Goal: Transaction & Acquisition: Download file/media

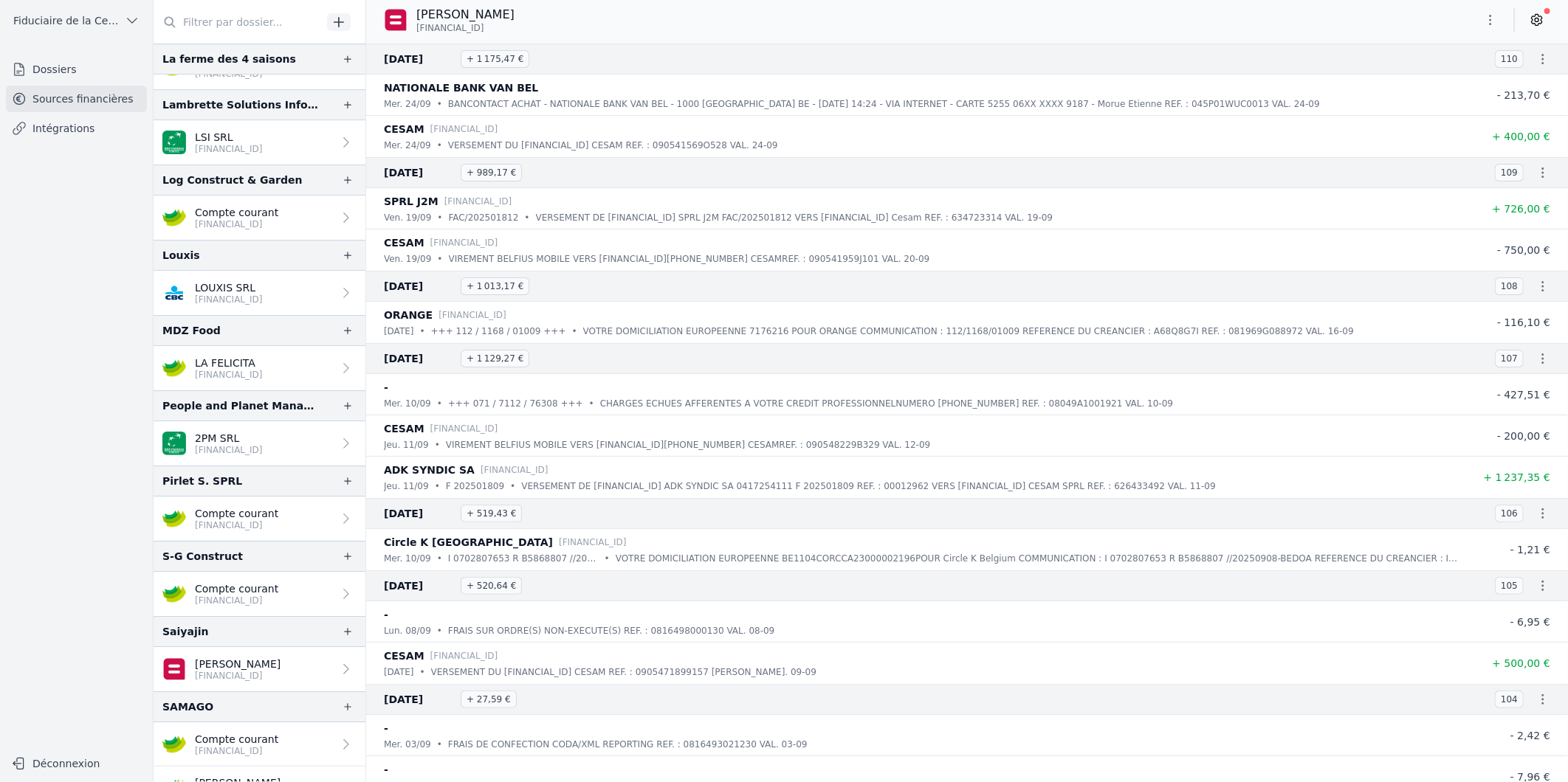
scroll to position [2869, 0]
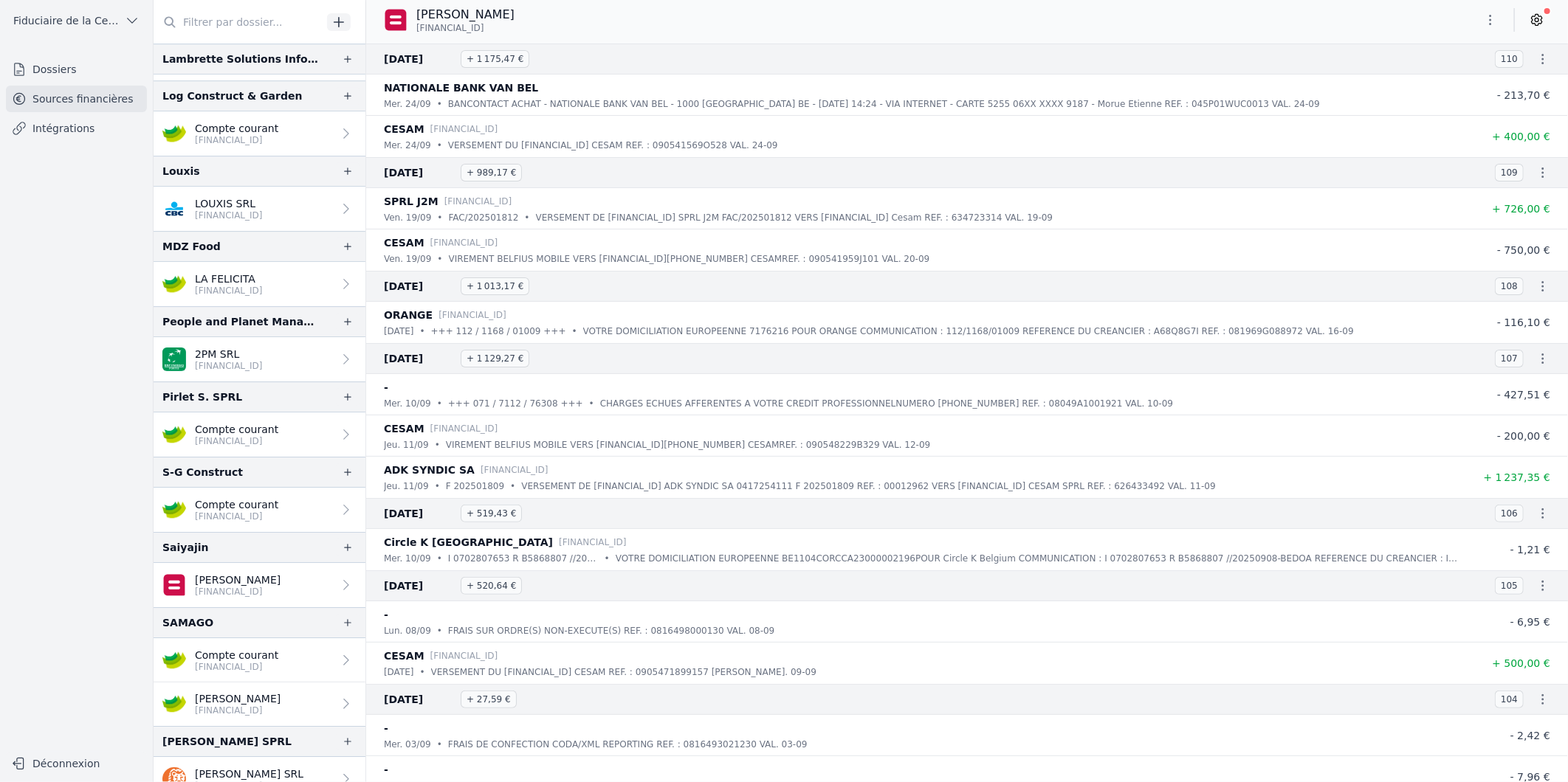
click at [236, 211] on p "BE32 7320 7688 7002" at bounding box center [228, 215] width 68 height 12
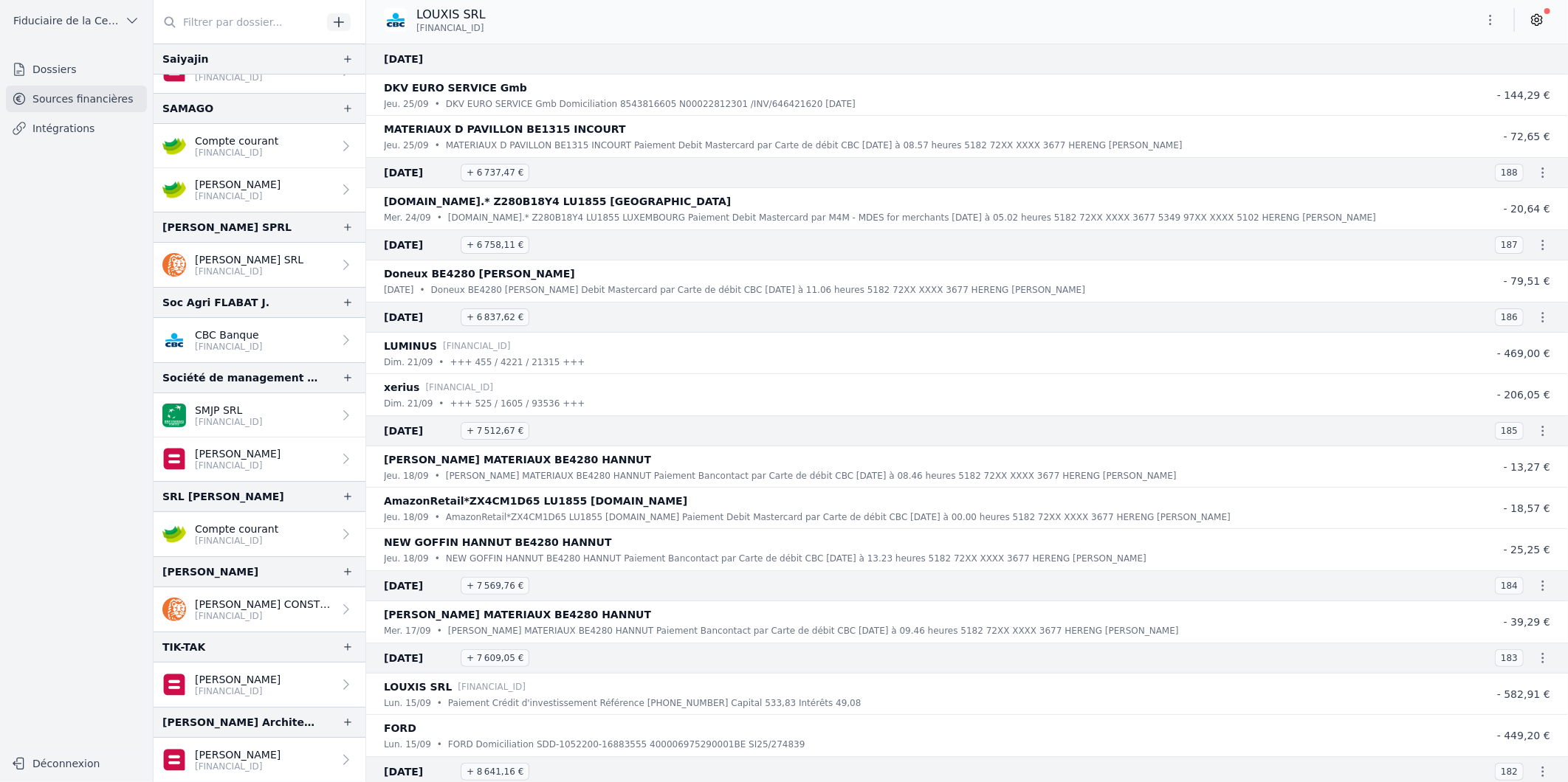
scroll to position [3388, 0]
click at [235, 343] on p "[FINANCIAL_ID]" at bounding box center [228, 346] width 68 height 12
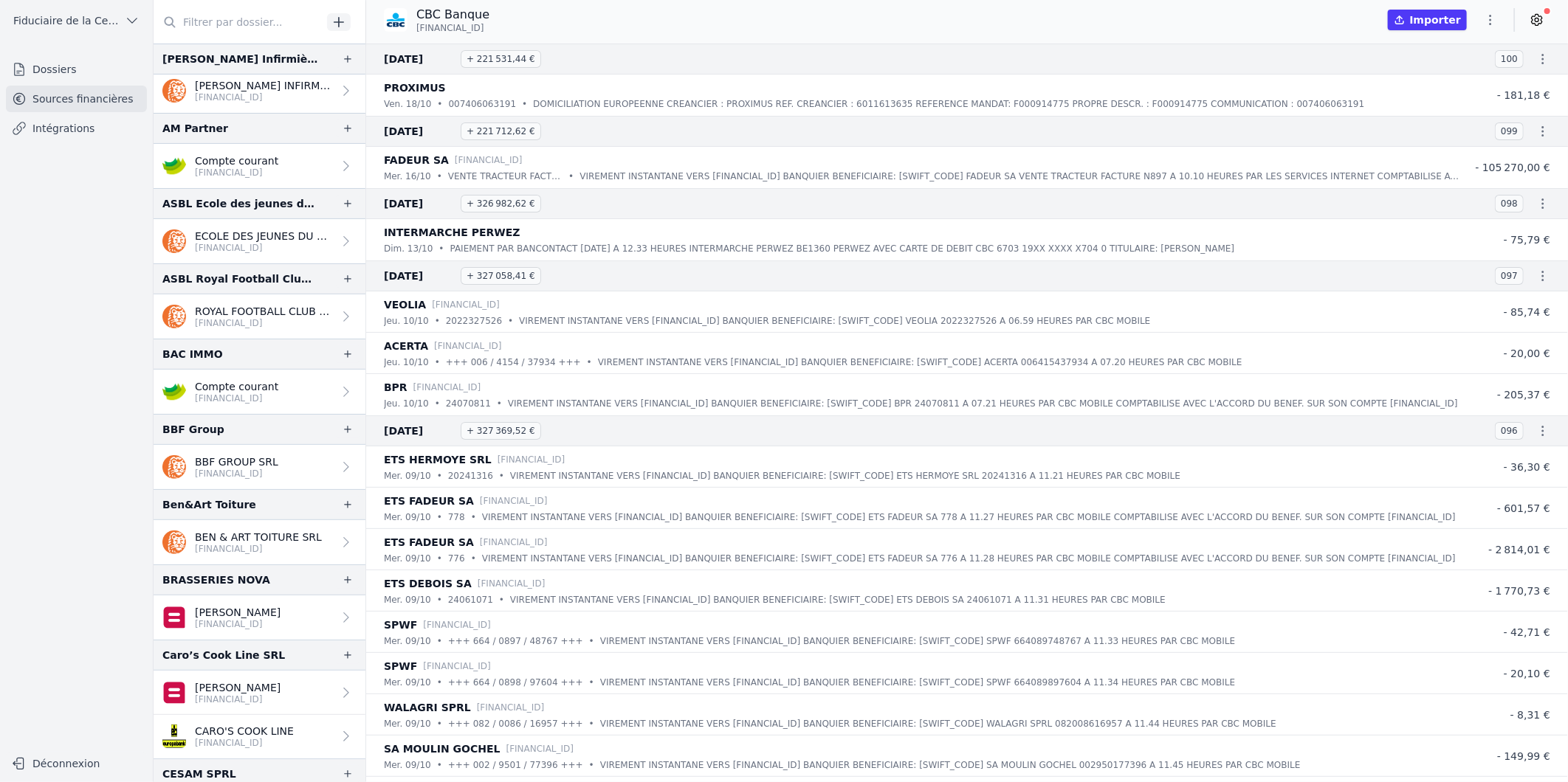
scroll to position [491, 0]
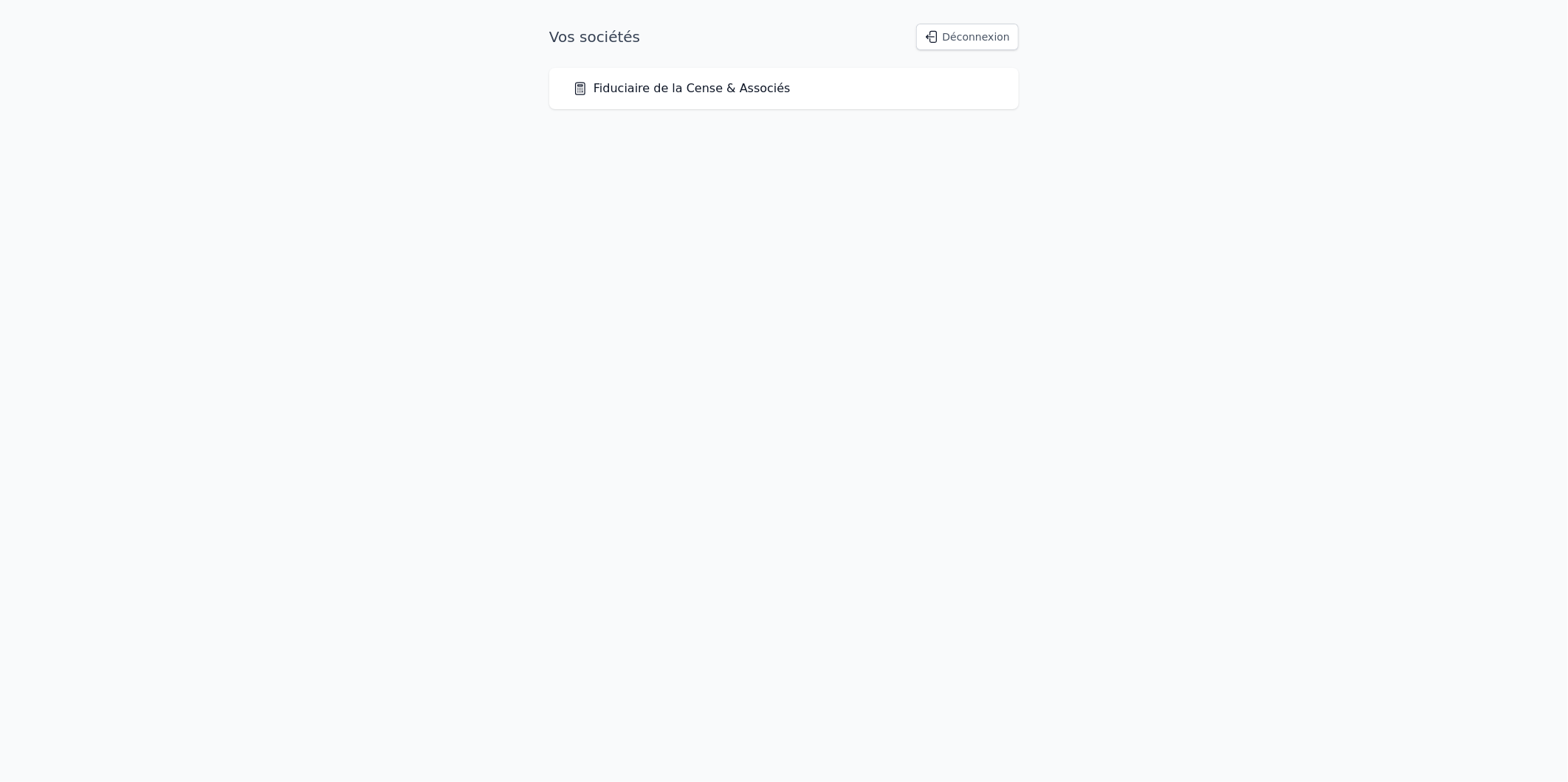
click at [687, 90] on link "Fiduciaire de la Cense & Associés" at bounding box center [682, 88] width 218 height 17
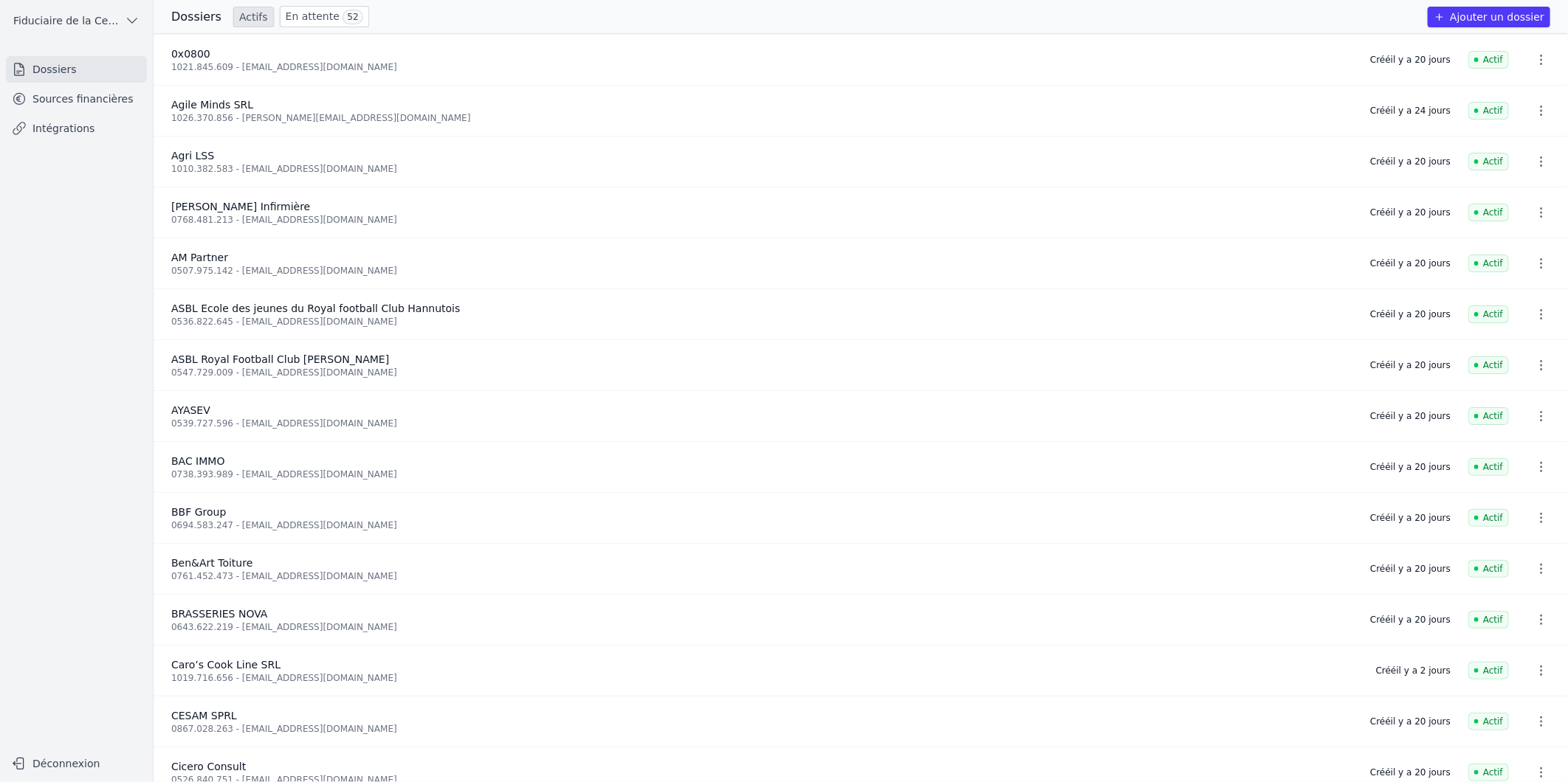
click at [95, 88] on link "Sources financières" at bounding box center [76, 99] width 141 height 26
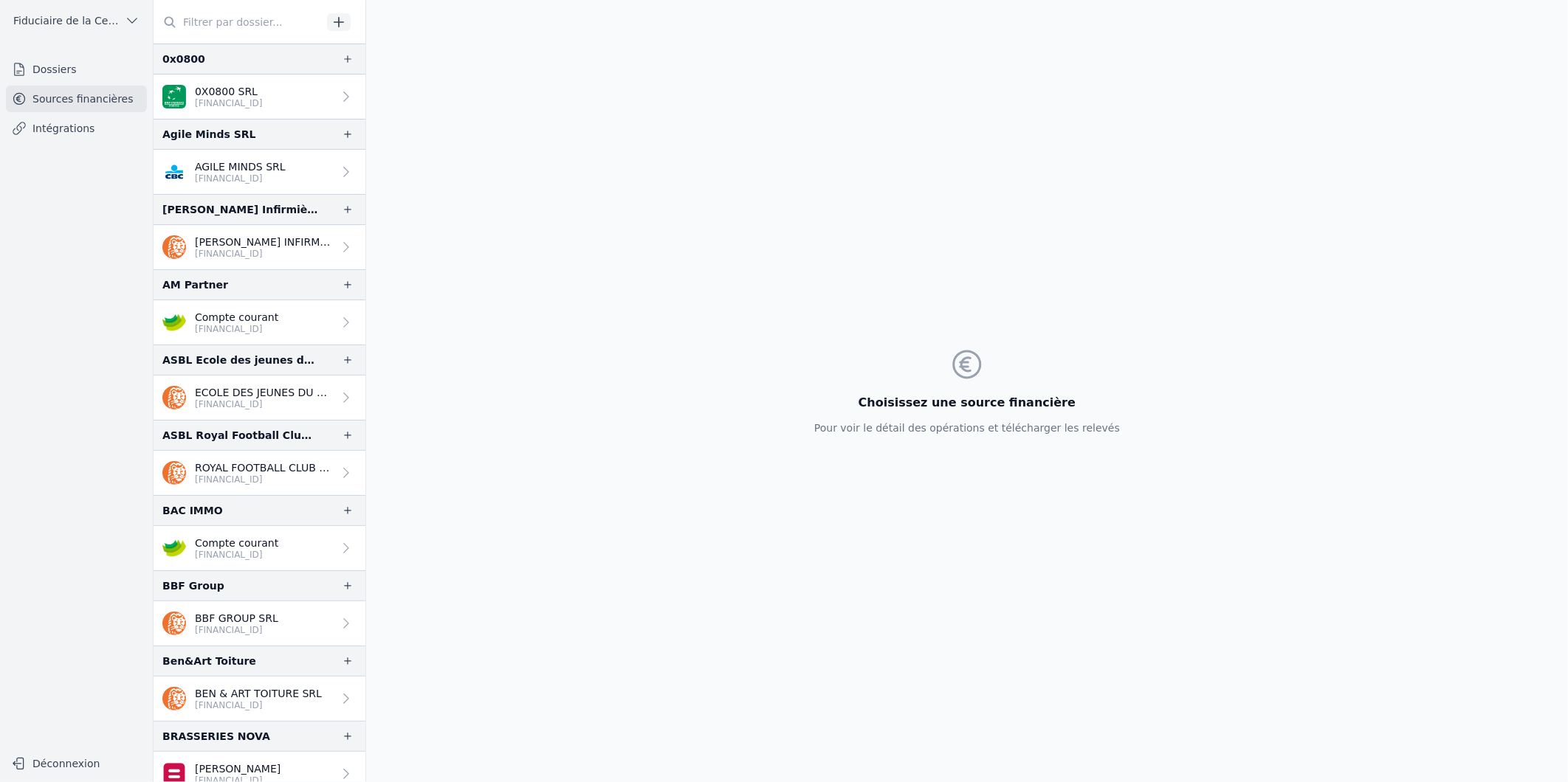
click at [223, 20] on input "text" at bounding box center [238, 21] width 169 height 26
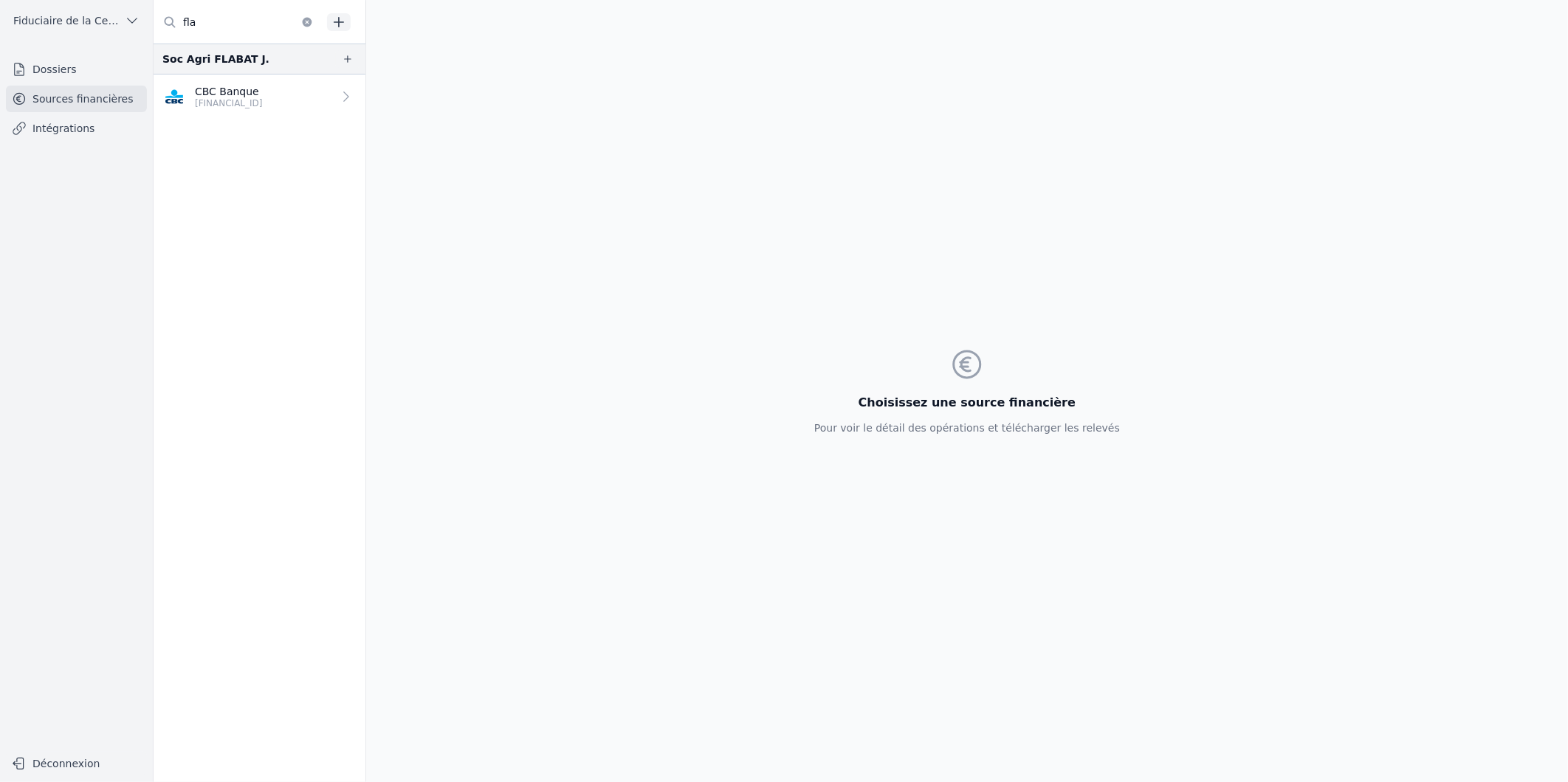
type input "fla"
click at [217, 87] on p "CBC Banque" at bounding box center [228, 91] width 68 height 15
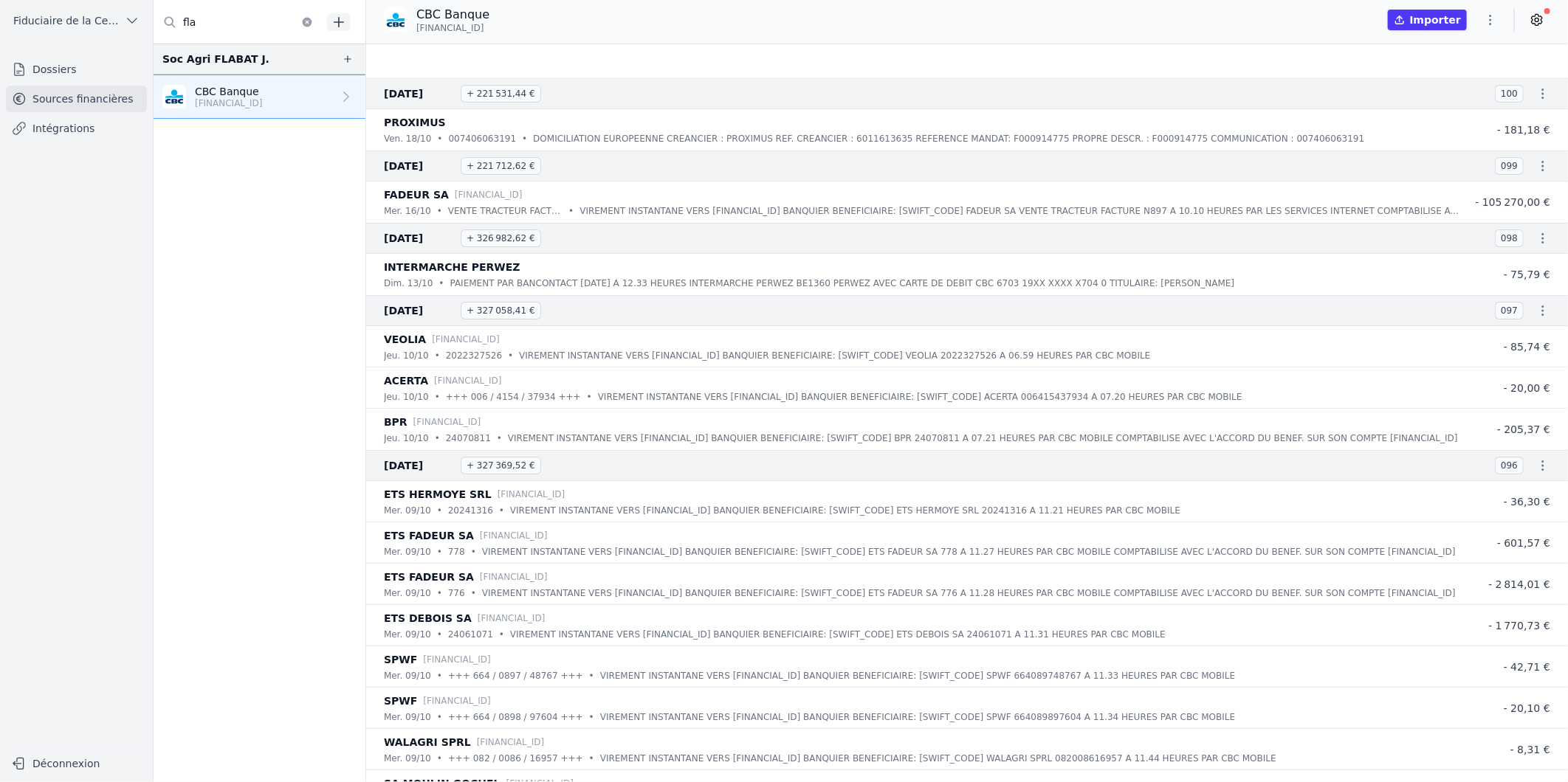
scroll to position [3443, 0]
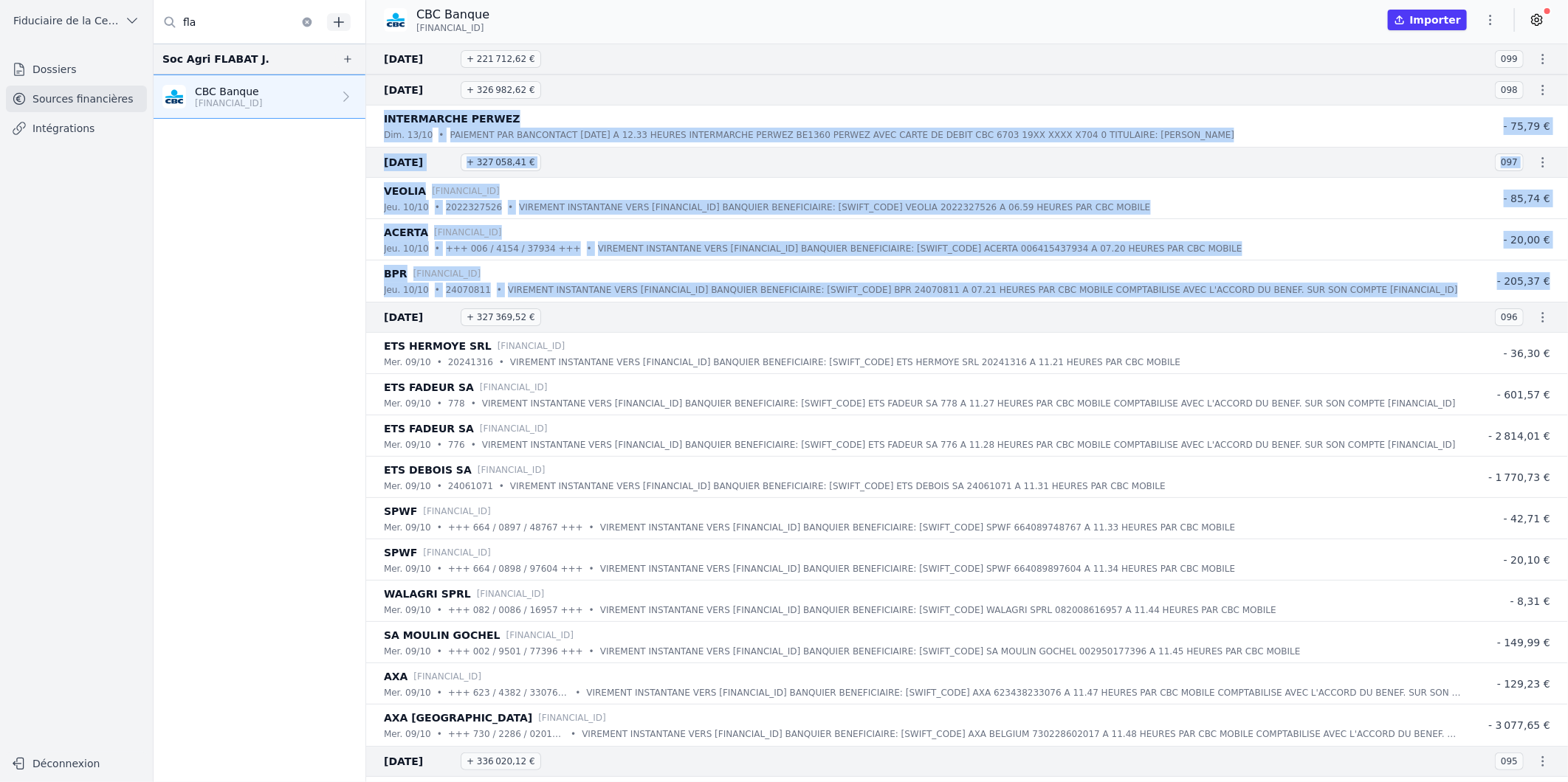
drag, startPoint x: 1562, startPoint y: 244, endPoint x: 1570, endPoint y: 83, distance: 161.2
click at [1567, 83] on html "Open sidebar Fiduciaire de la Cense & Associés Fiduciaire de la Cense & Associé…" at bounding box center [784, 391] width 1568 height 782
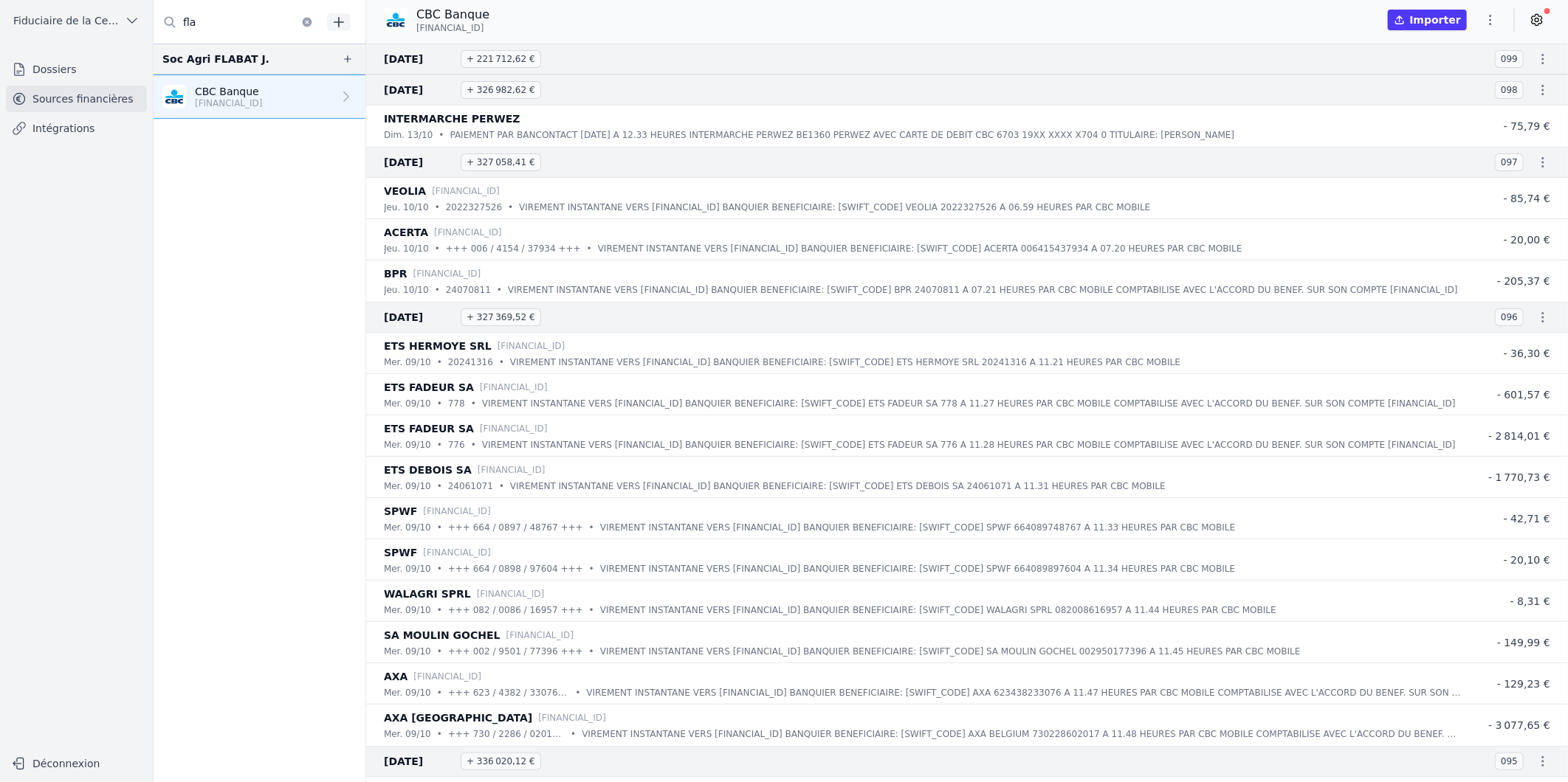
click at [247, 371] on nav "Soc Agri FLABAT J. CBC Banque [FINANCIAL_ID]" at bounding box center [259, 412] width 212 height 738
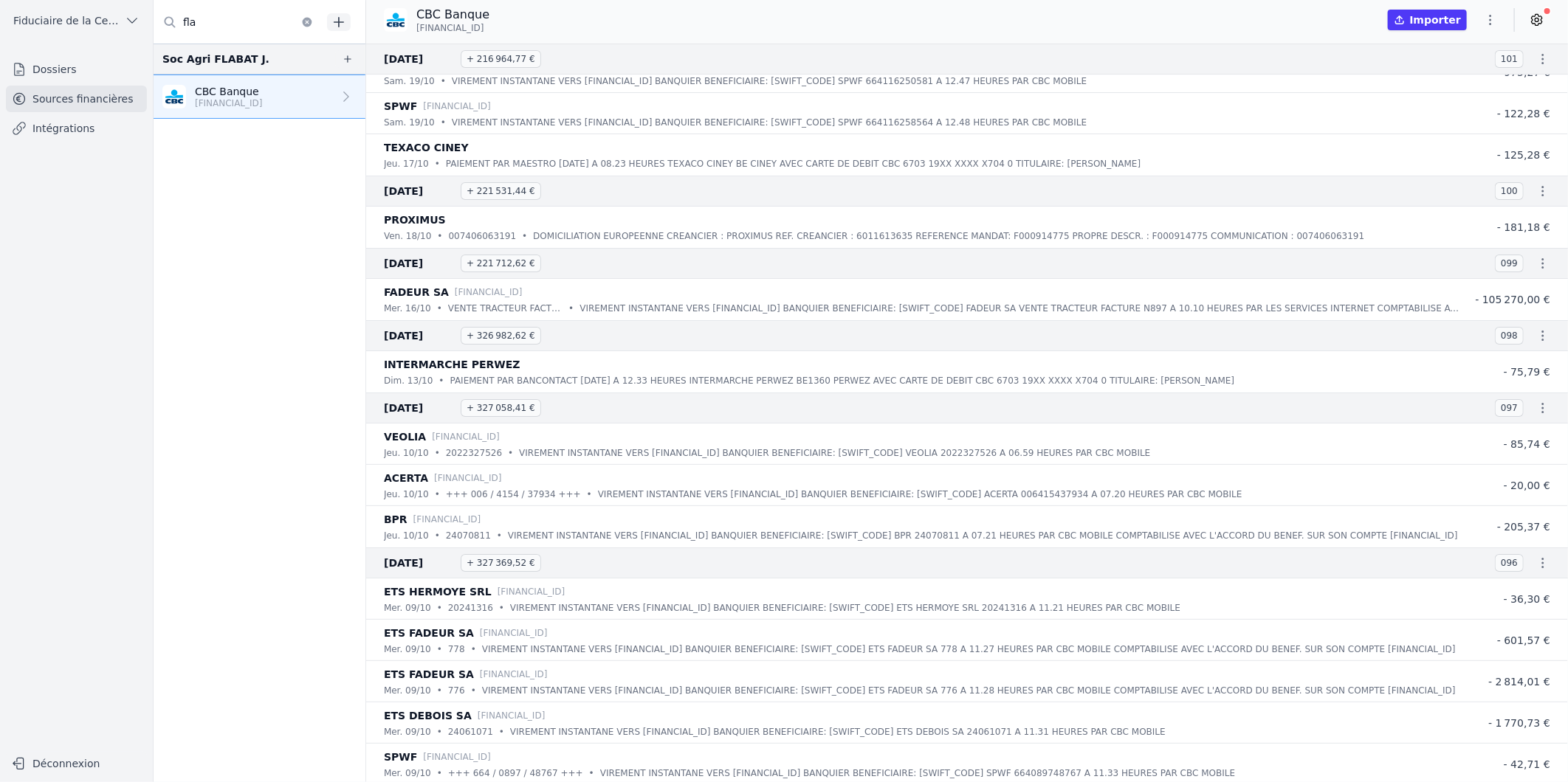
click at [1537, 23] on icon at bounding box center [1537, 20] width 15 height 15
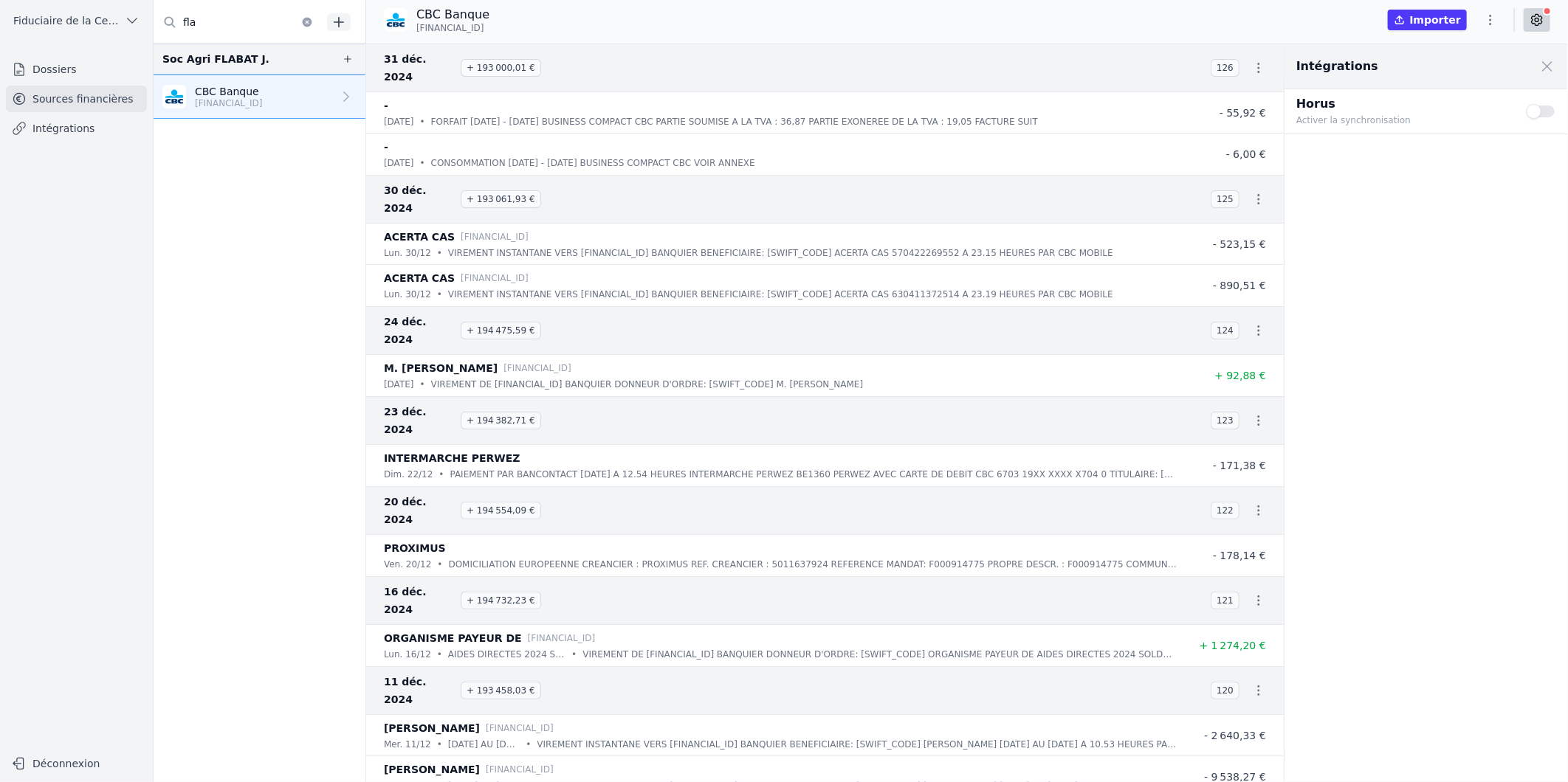
click at [1546, 109] on button "Use setting" at bounding box center [1541, 111] width 29 height 15
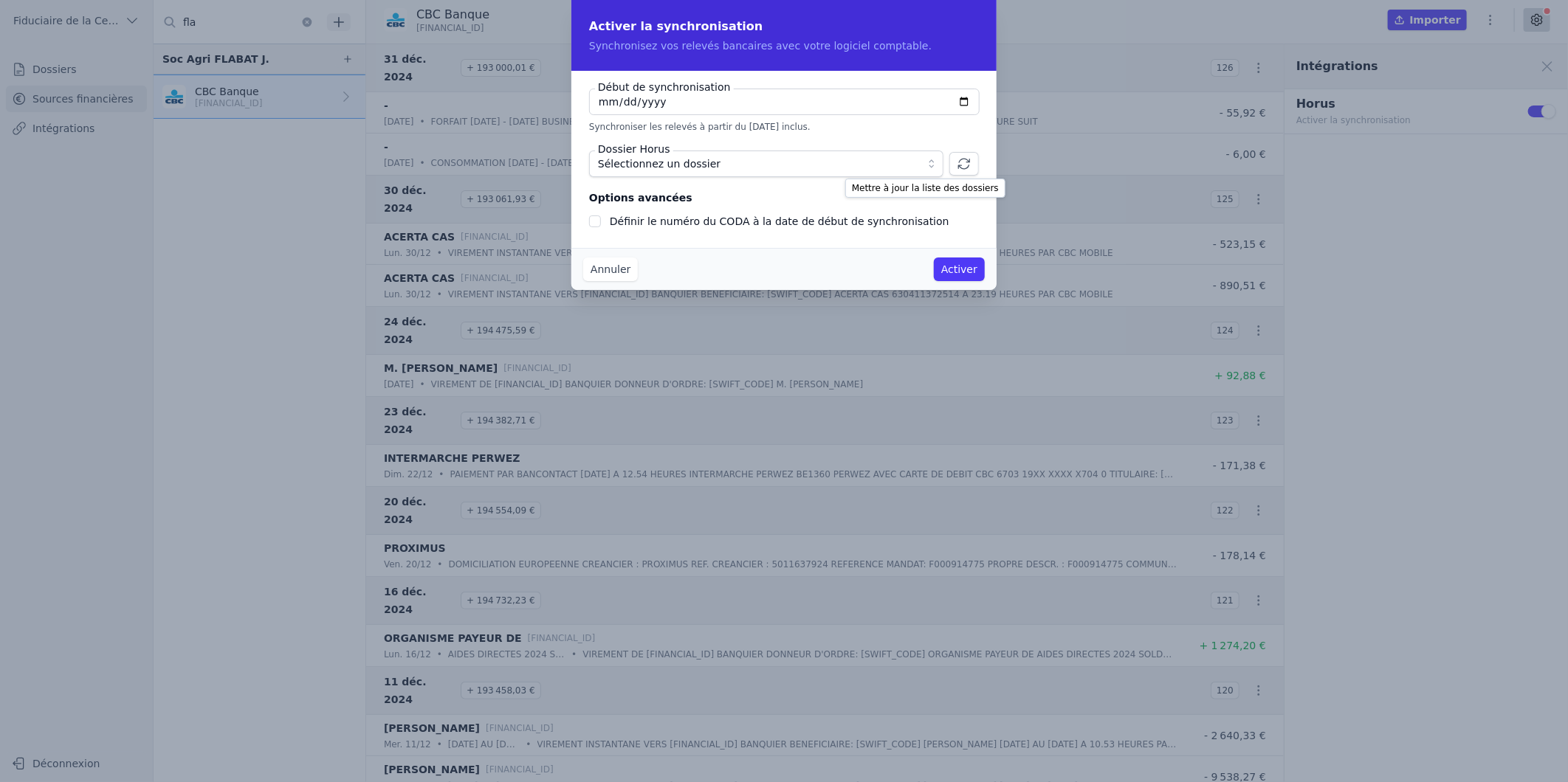
click at [968, 164] on icon "button" at bounding box center [964, 164] width 15 height 15
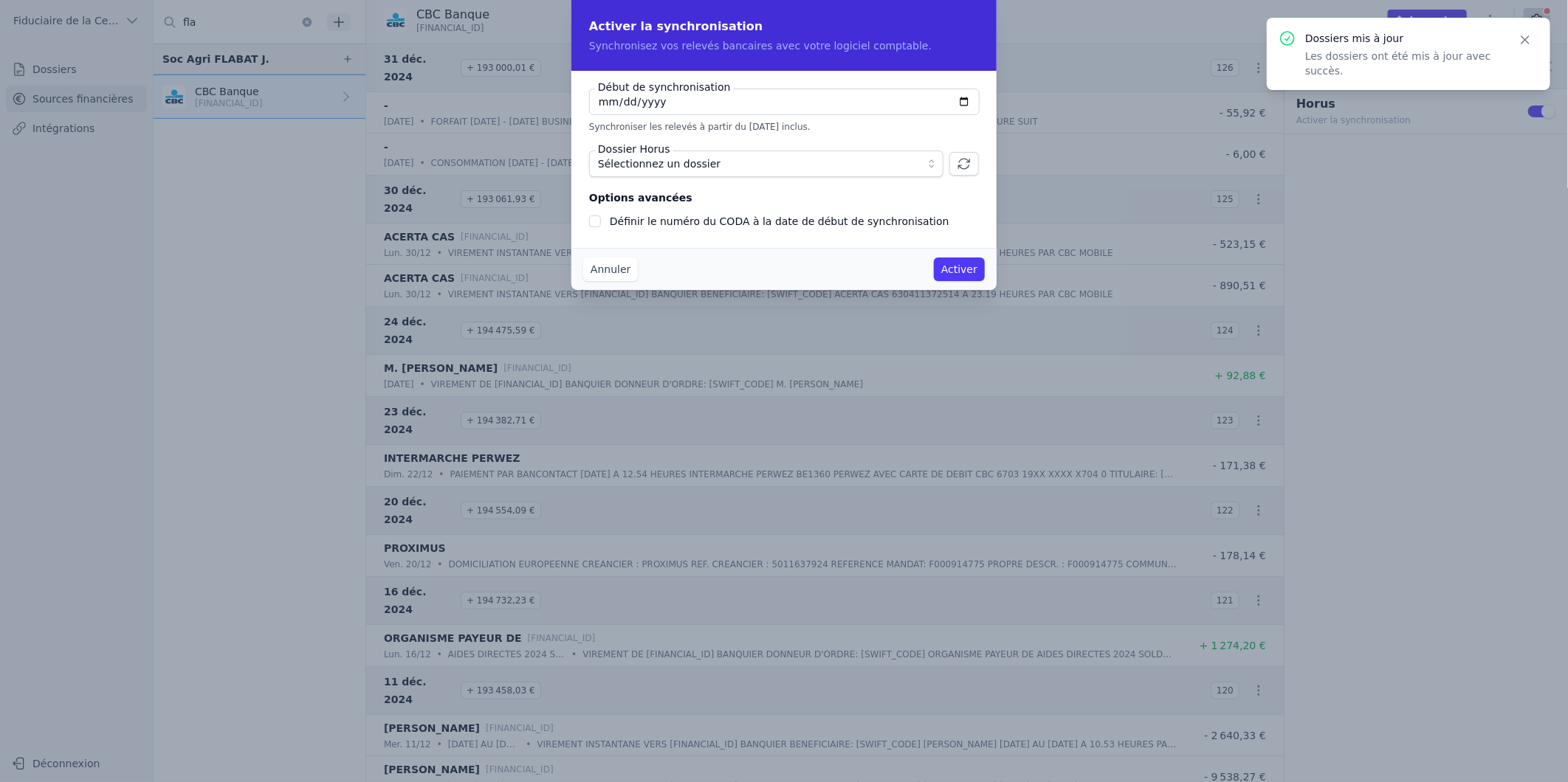
click at [926, 163] on button "Sélectionnez un dossier" at bounding box center [767, 163] width 355 height 26
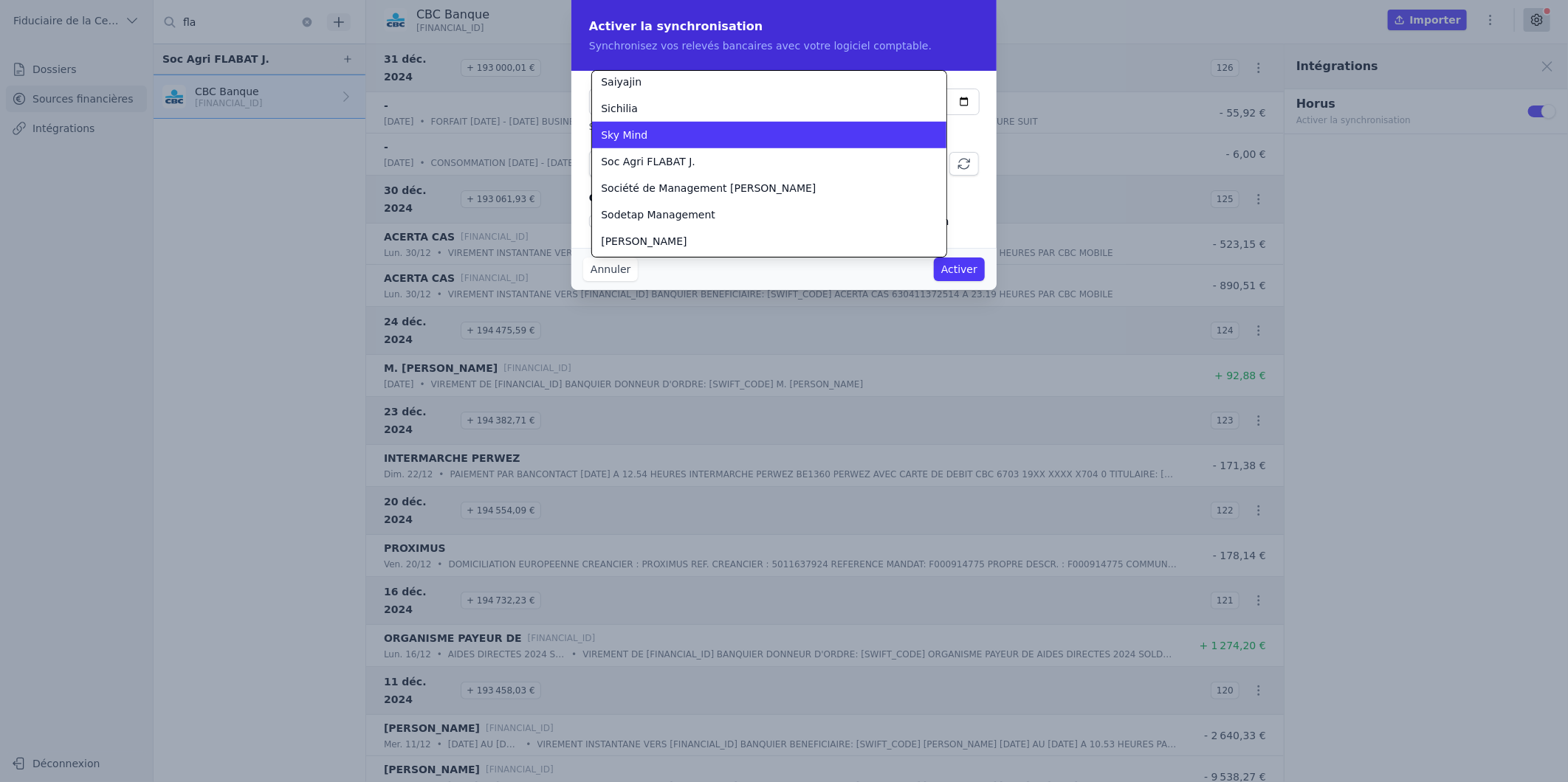
scroll to position [4267, 0]
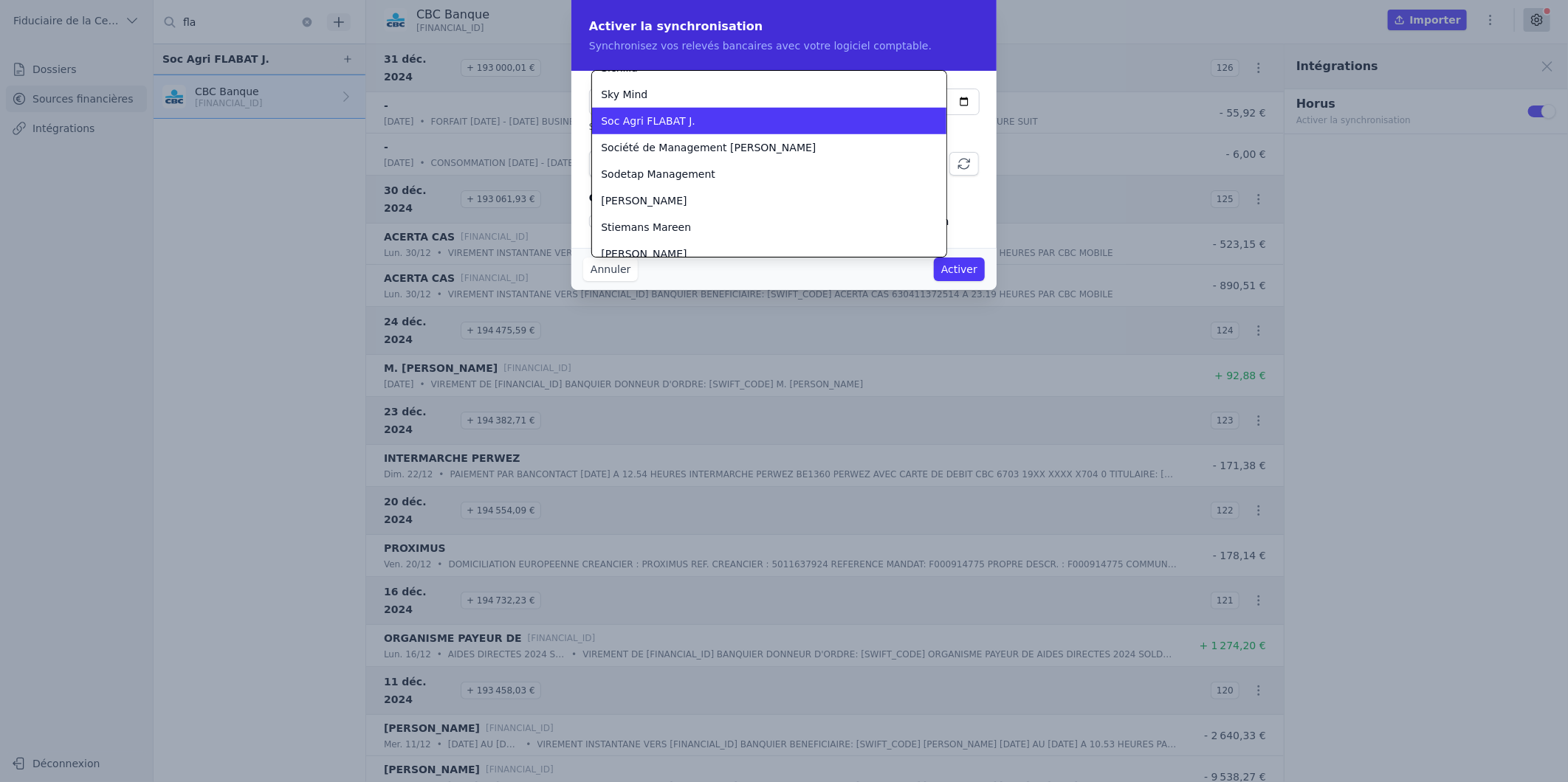
click at [736, 114] on div "Soc Agri FLABAT J." at bounding box center [760, 121] width 319 height 15
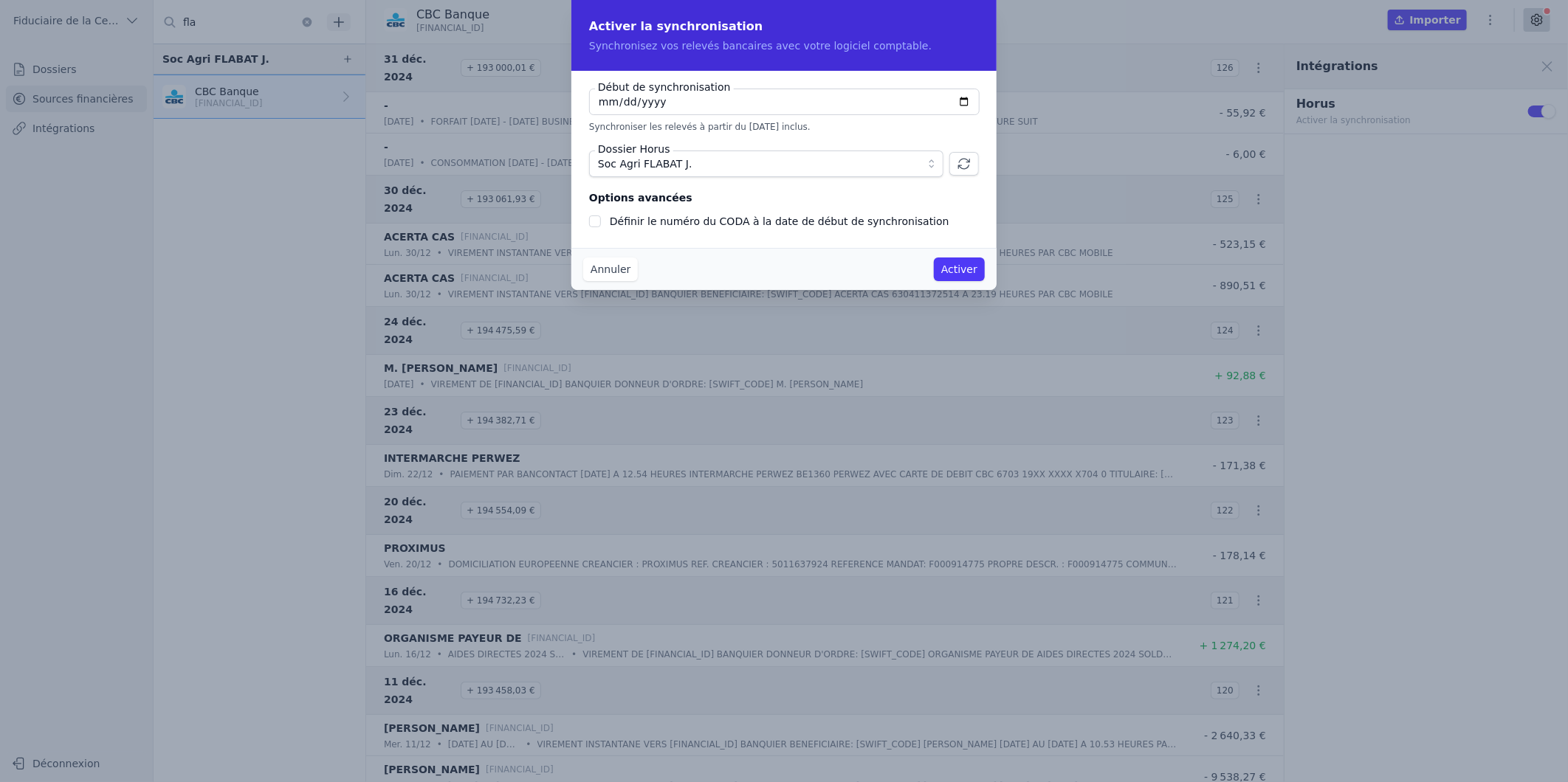
checkbox input "false"
click at [965, 270] on button "Activer" at bounding box center [960, 269] width 51 height 24
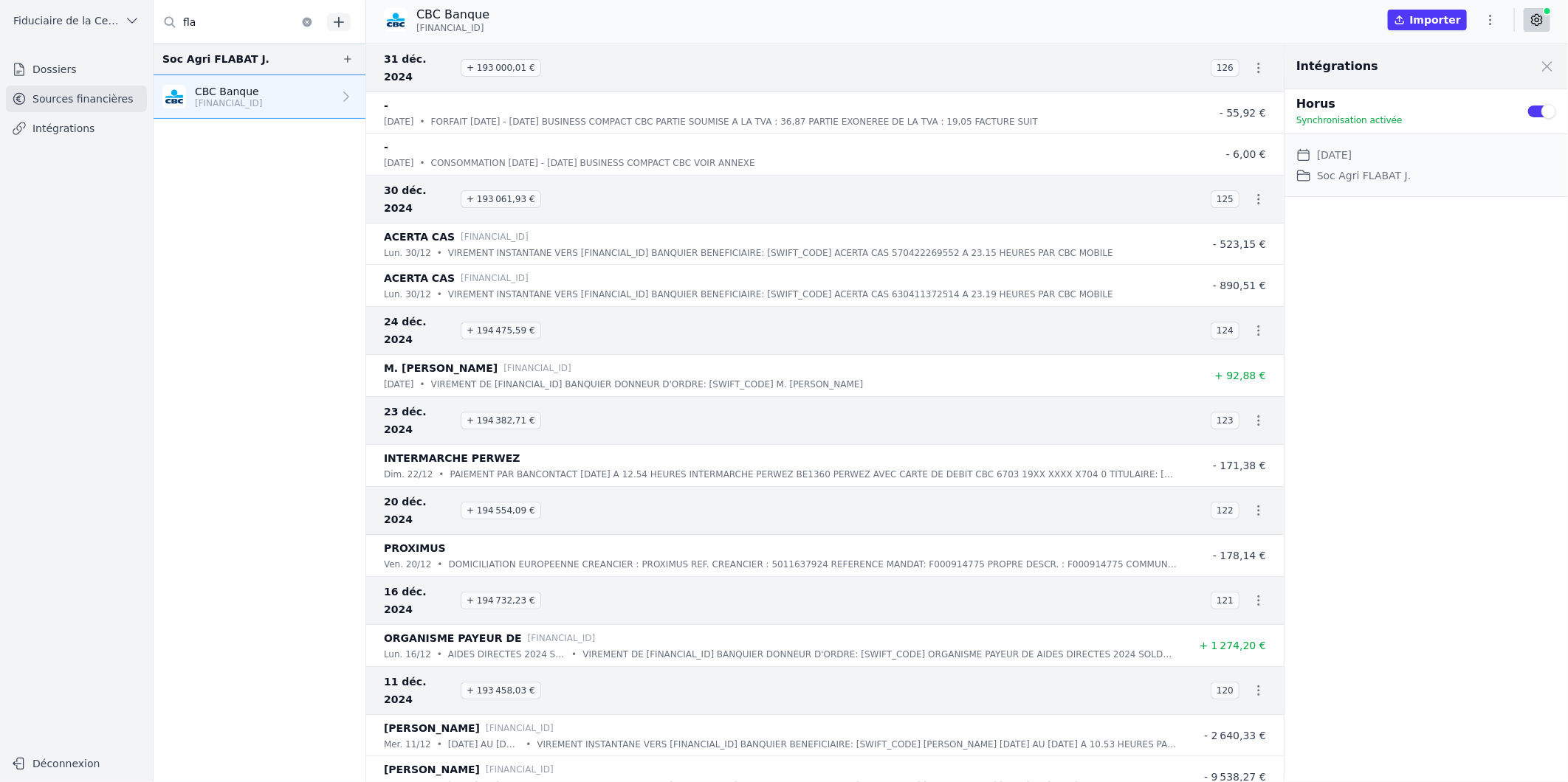
click at [250, 98] on p "[FINANCIAL_ID]" at bounding box center [228, 103] width 68 height 12
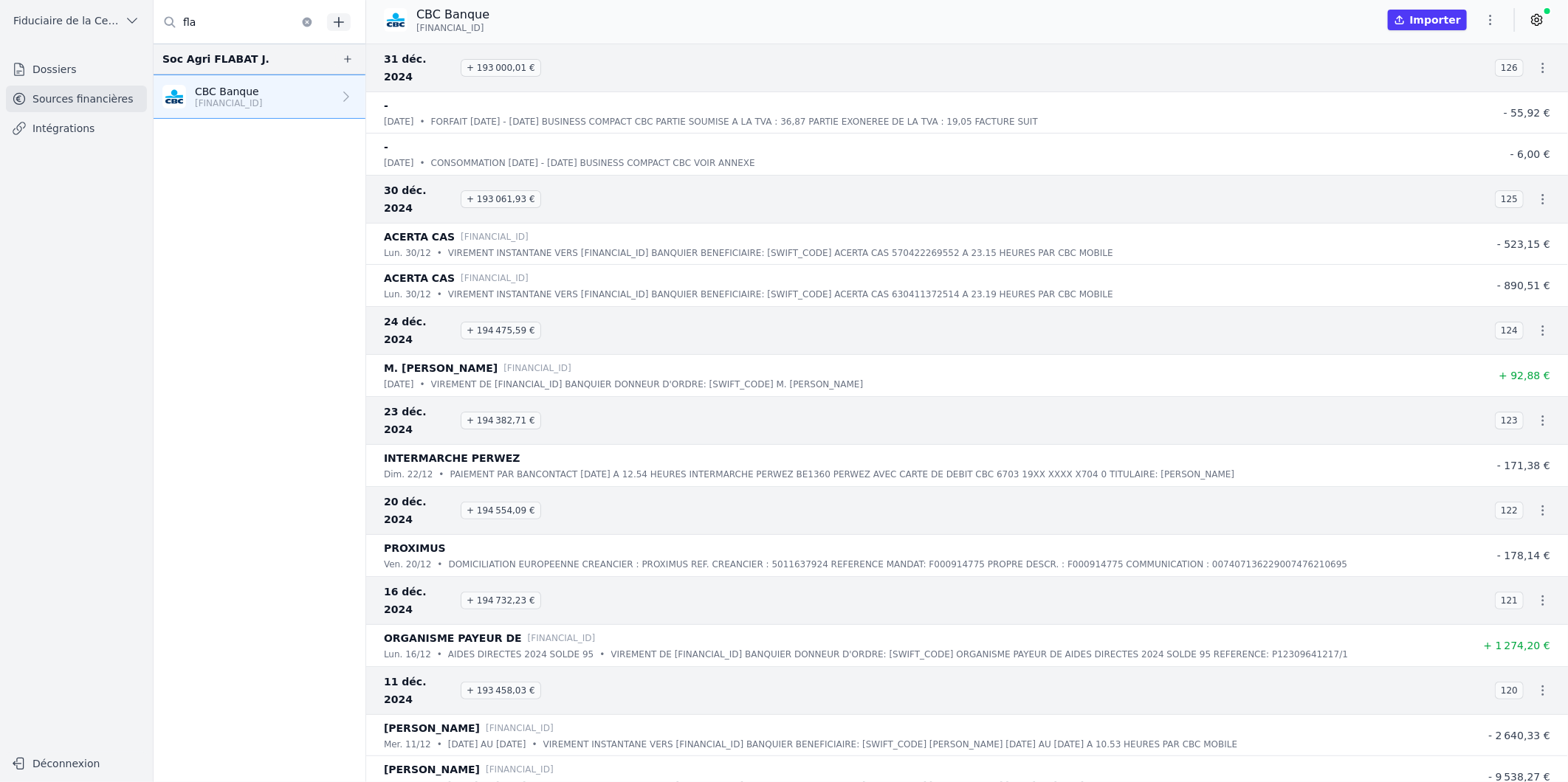
click at [1536, 19] on icon at bounding box center [1537, 20] width 15 height 15
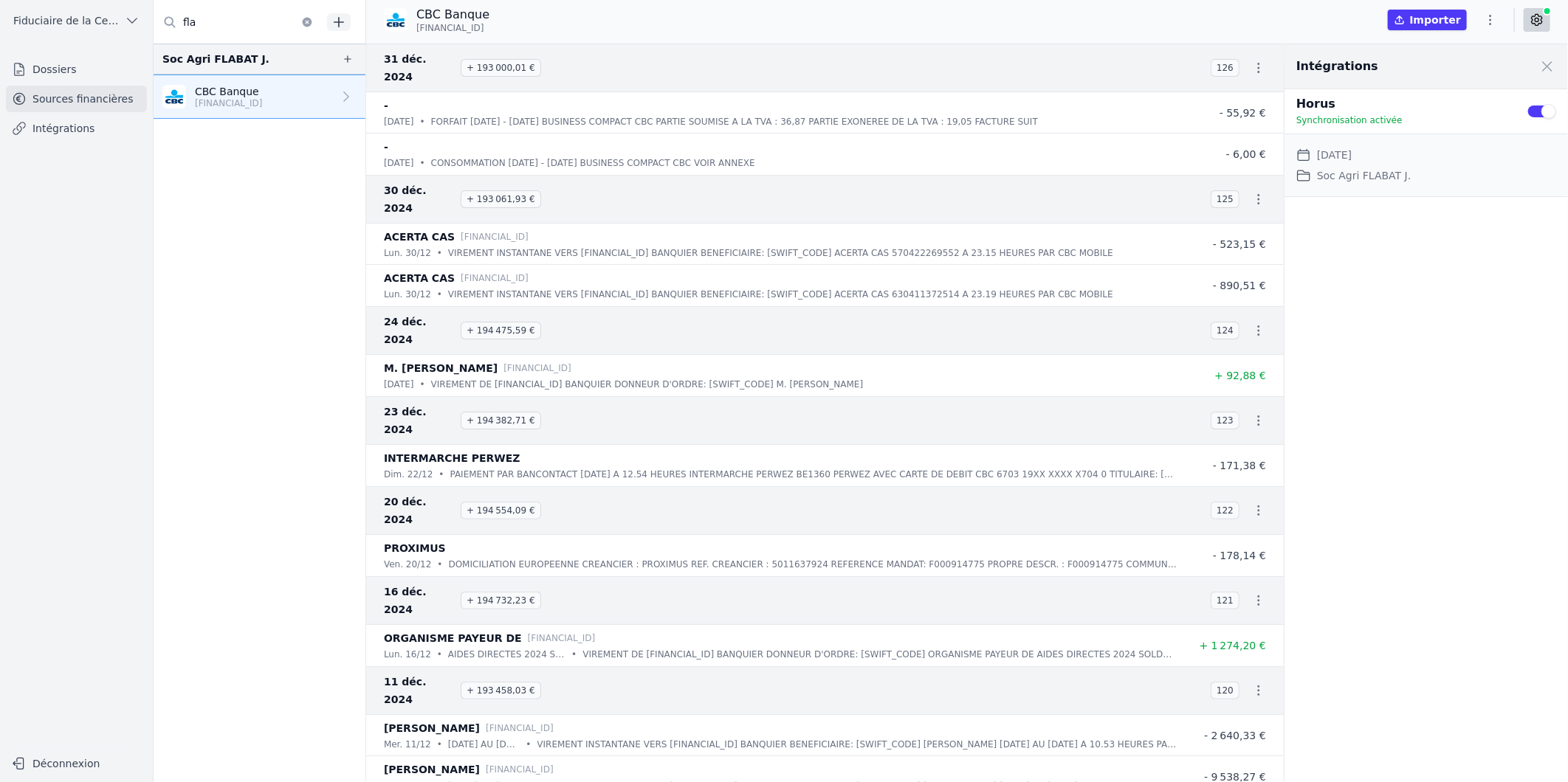
click at [1446, 317] on div "Intégrations Close panel Horus Synchronisation activée Use setting Date de débu…" at bounding box center [1426, 413] width 284 height 738
click at [1116, 11] on div "CBC Banque [FINANCIAL_ID] Importer" at bounding box center [968, 19] width 1202 height 28
click at [1306, 23] on div "CBC Banque [FINANCIAL_ID] Importer" at bounding box center [968, 19] width 1202 height 28
click at [1534, 13] on icon at bounding box center [1537, 20] width 15 height 15
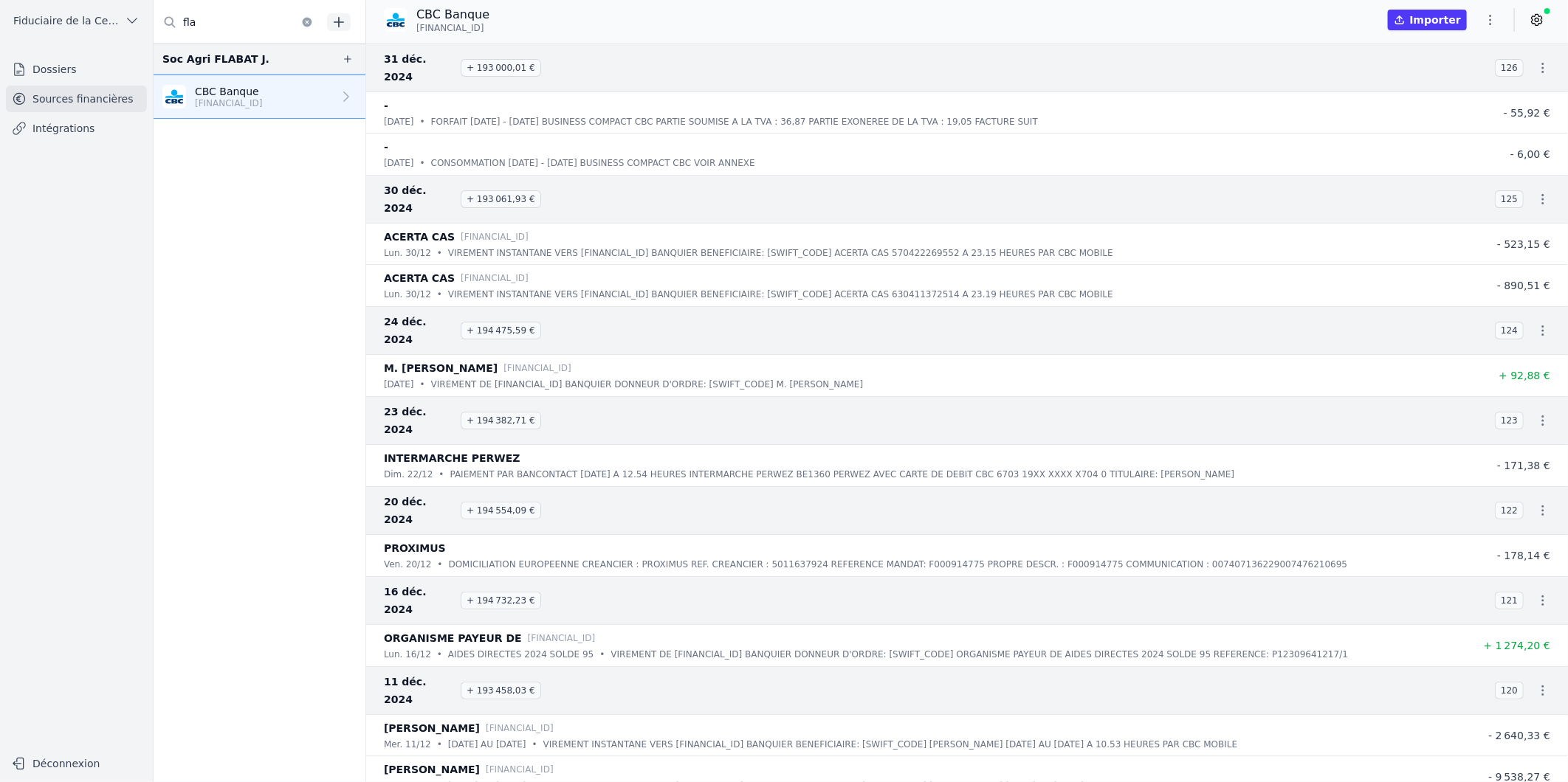
click at [1534, 13] on icon at bounding box center [1537, 20] width 15 height 15
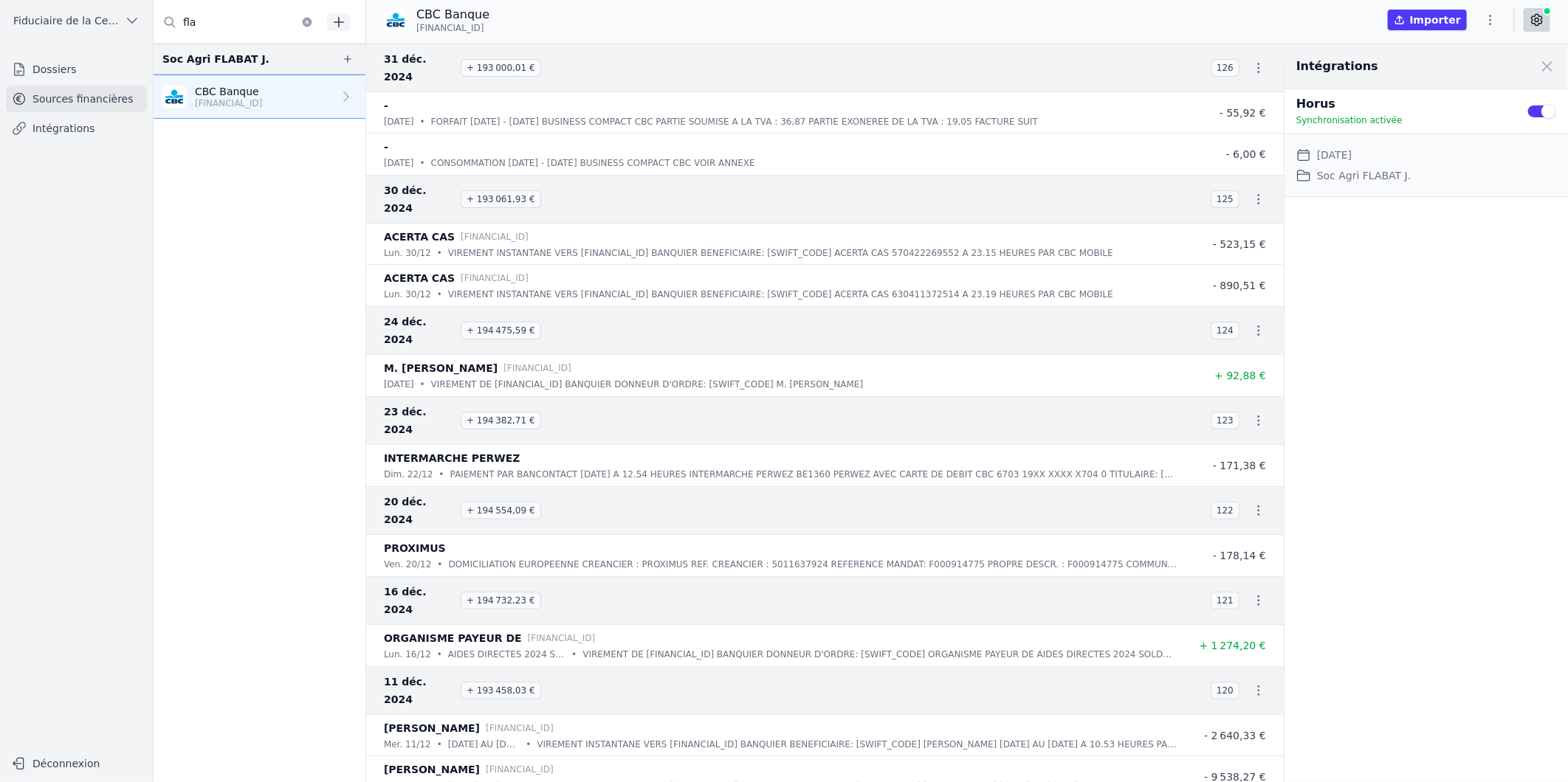
click at [1534, 13] on icon at bounding box center [1537, 20] width 15 height 15
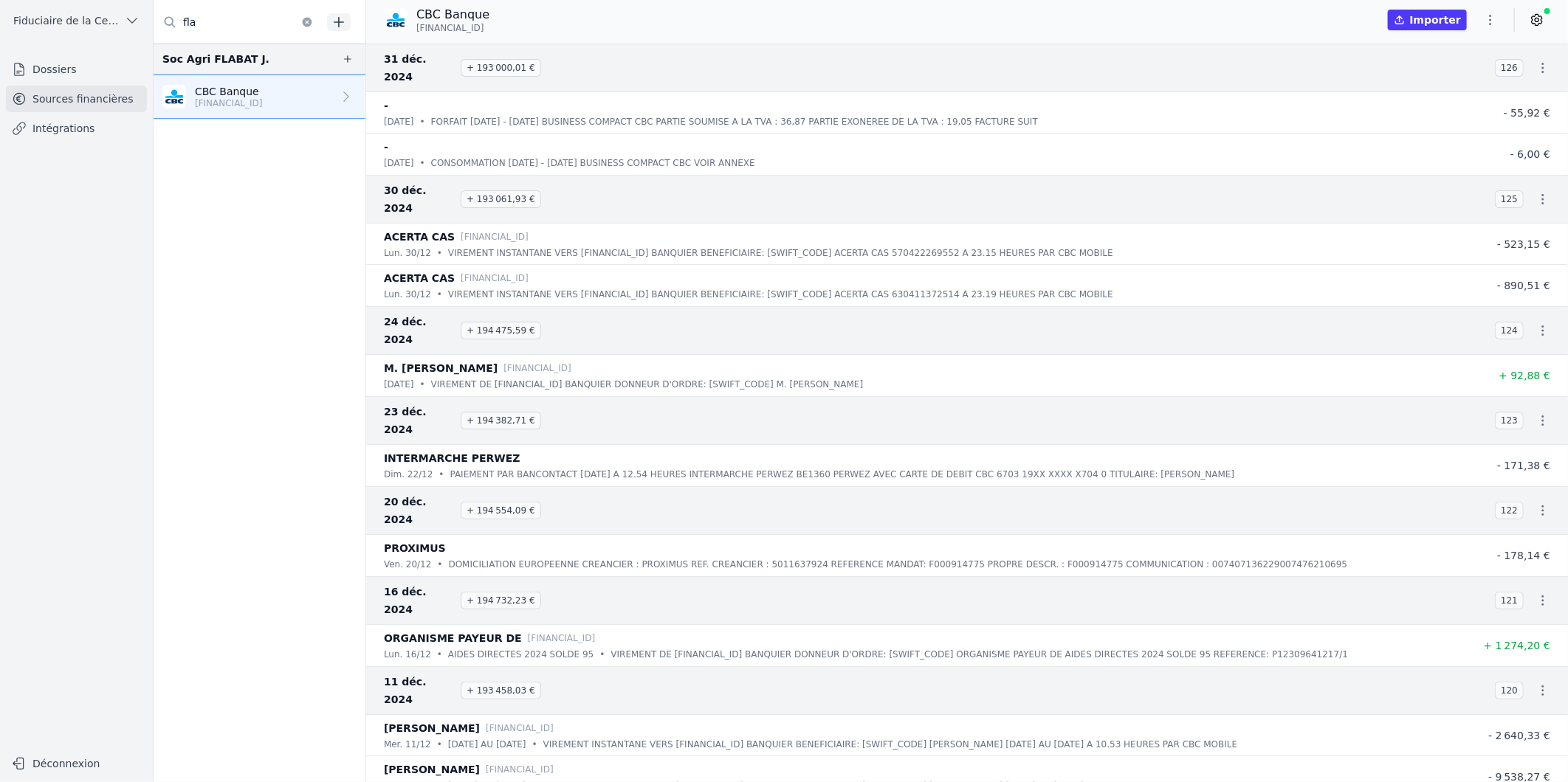
click at [76, 101] on link "Sources financières" at bounding box center [76, 99] width 141 height 26
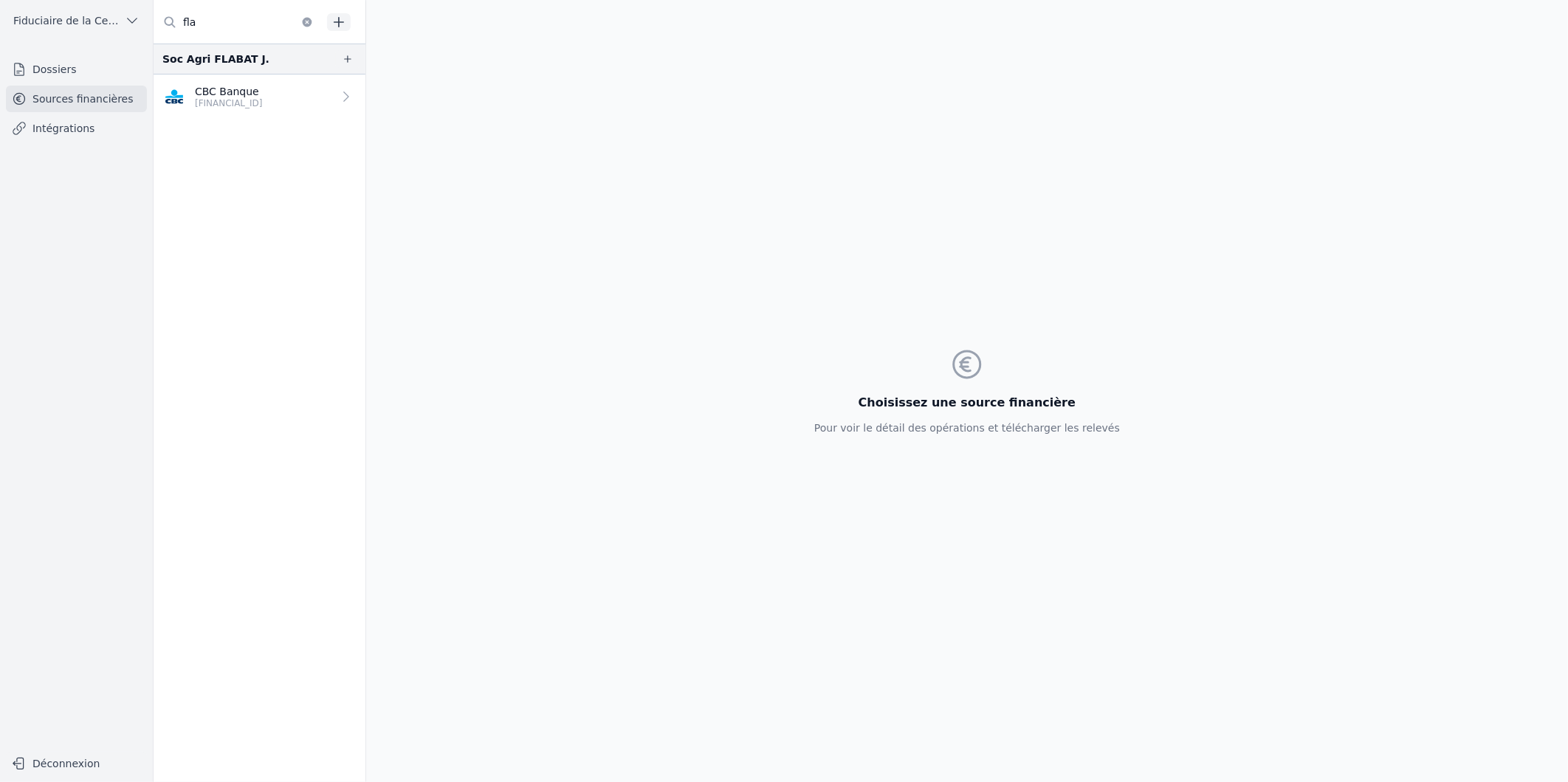
click at [209, 96] on p "CBC Banque" at bounding box center [228, 91] width 68 height 15
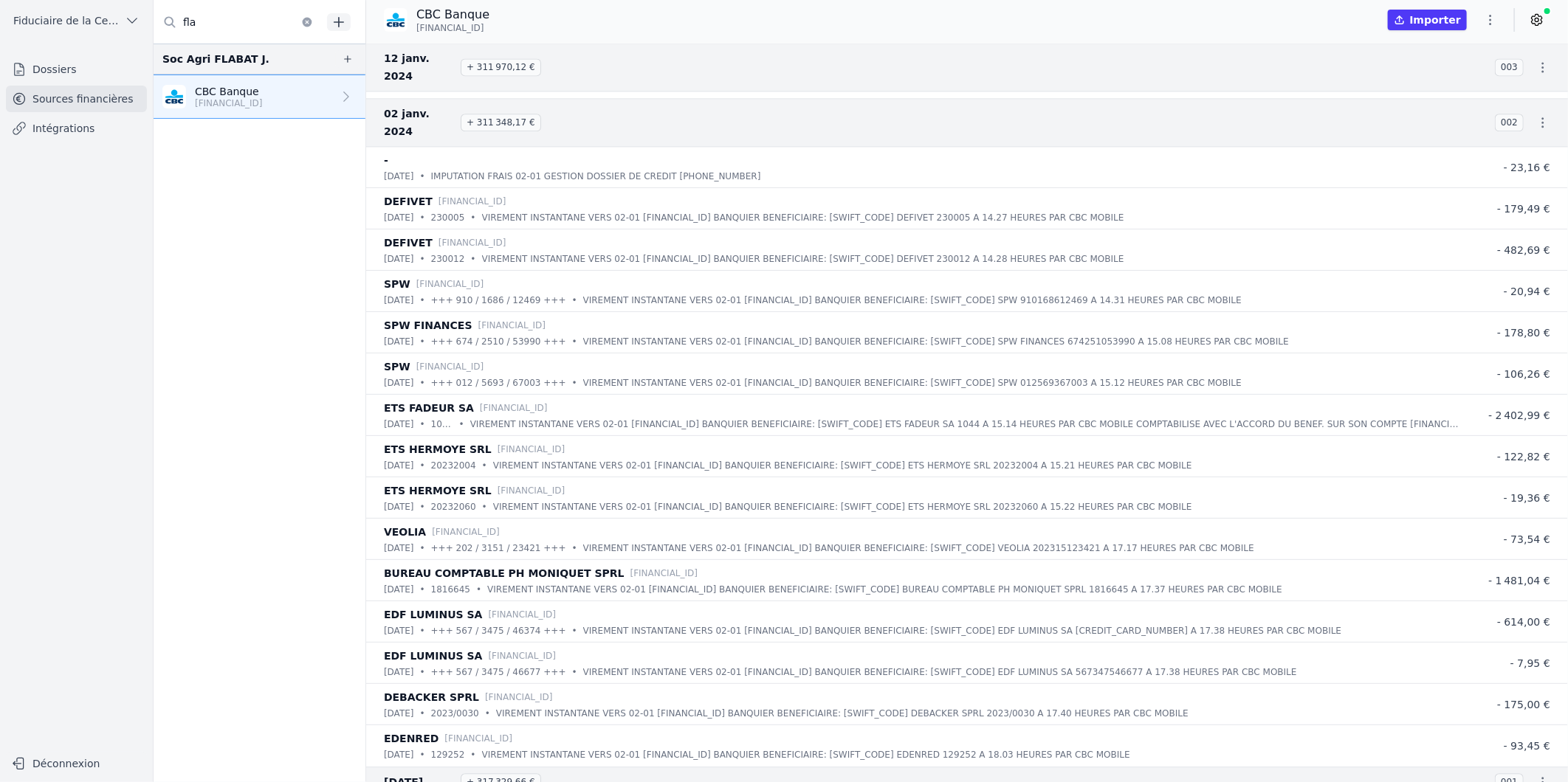
scroll to position [16281, 0]
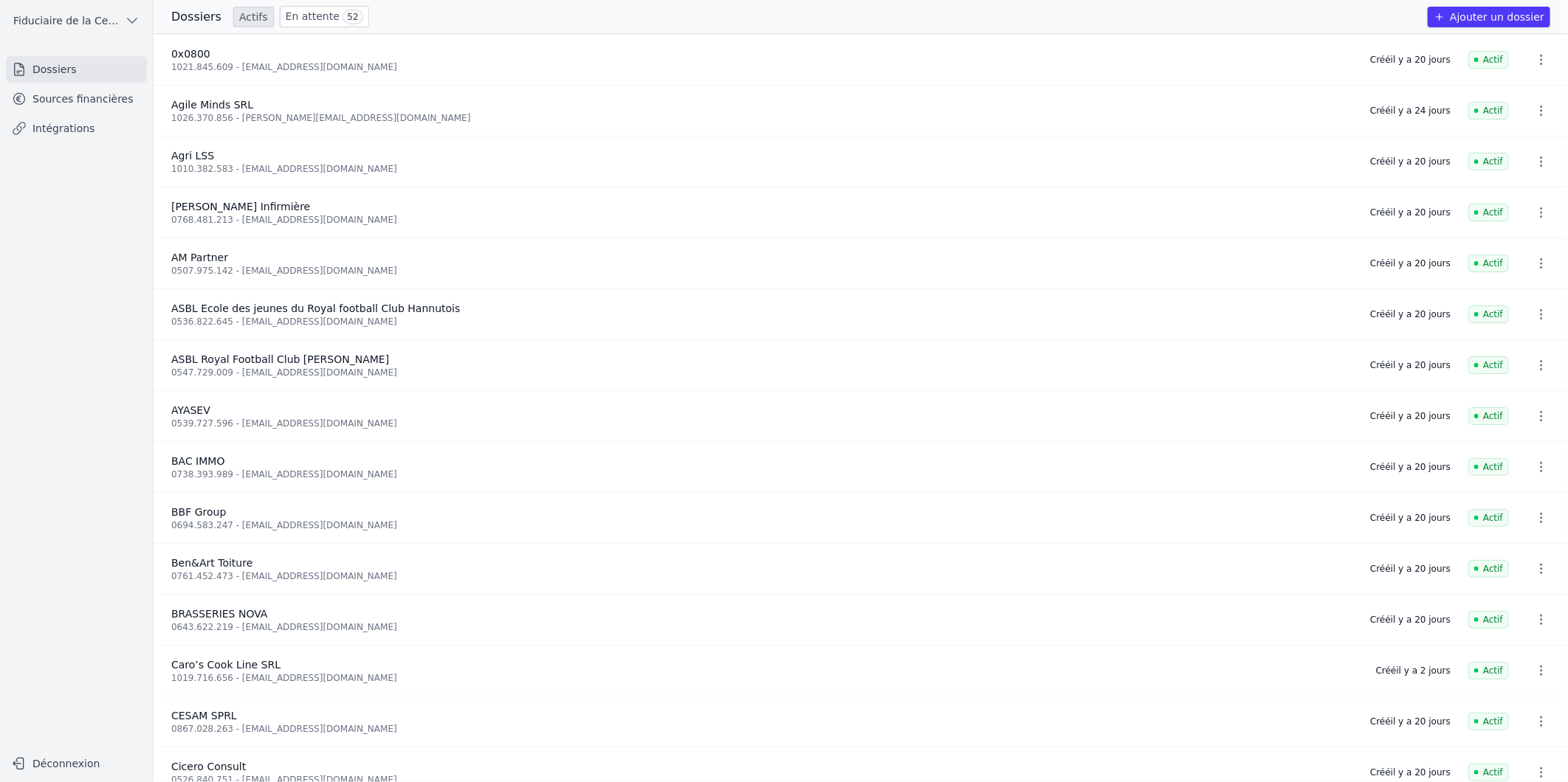
click at [60, 91] on link "Sources financières" at bounding box center [76, 99] width 141 height 26
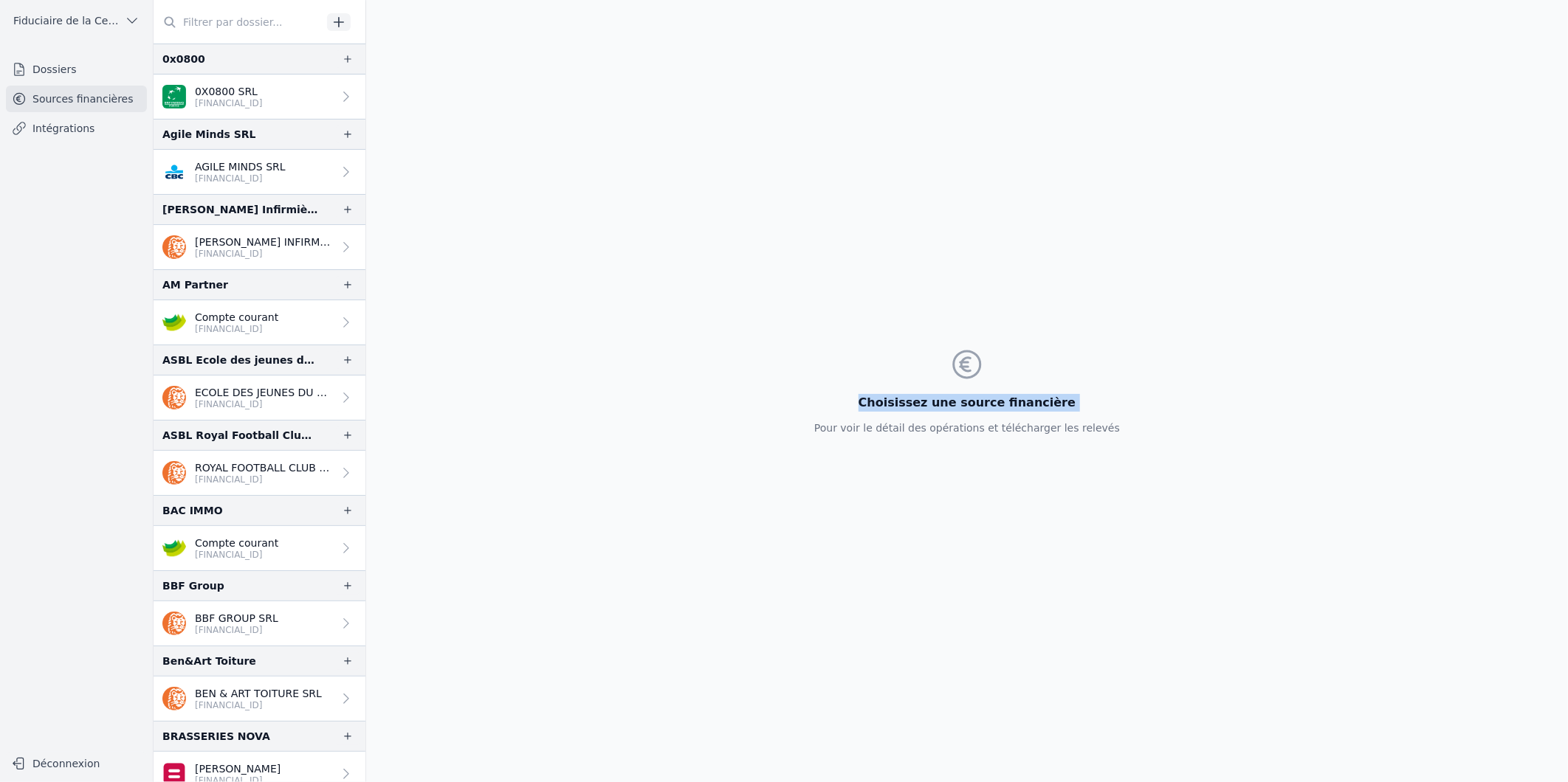
drag, startPoint x: 367, startPoint y: 176, endPoint x: 364, endPoint y: 536, distance: 360.0
click at [364, 536] on div "0x0800 0X0800 SRL BE52 0020 0526 2509 Agile Minds SRL" at bounding box center [860, 391] width 1415 height 782
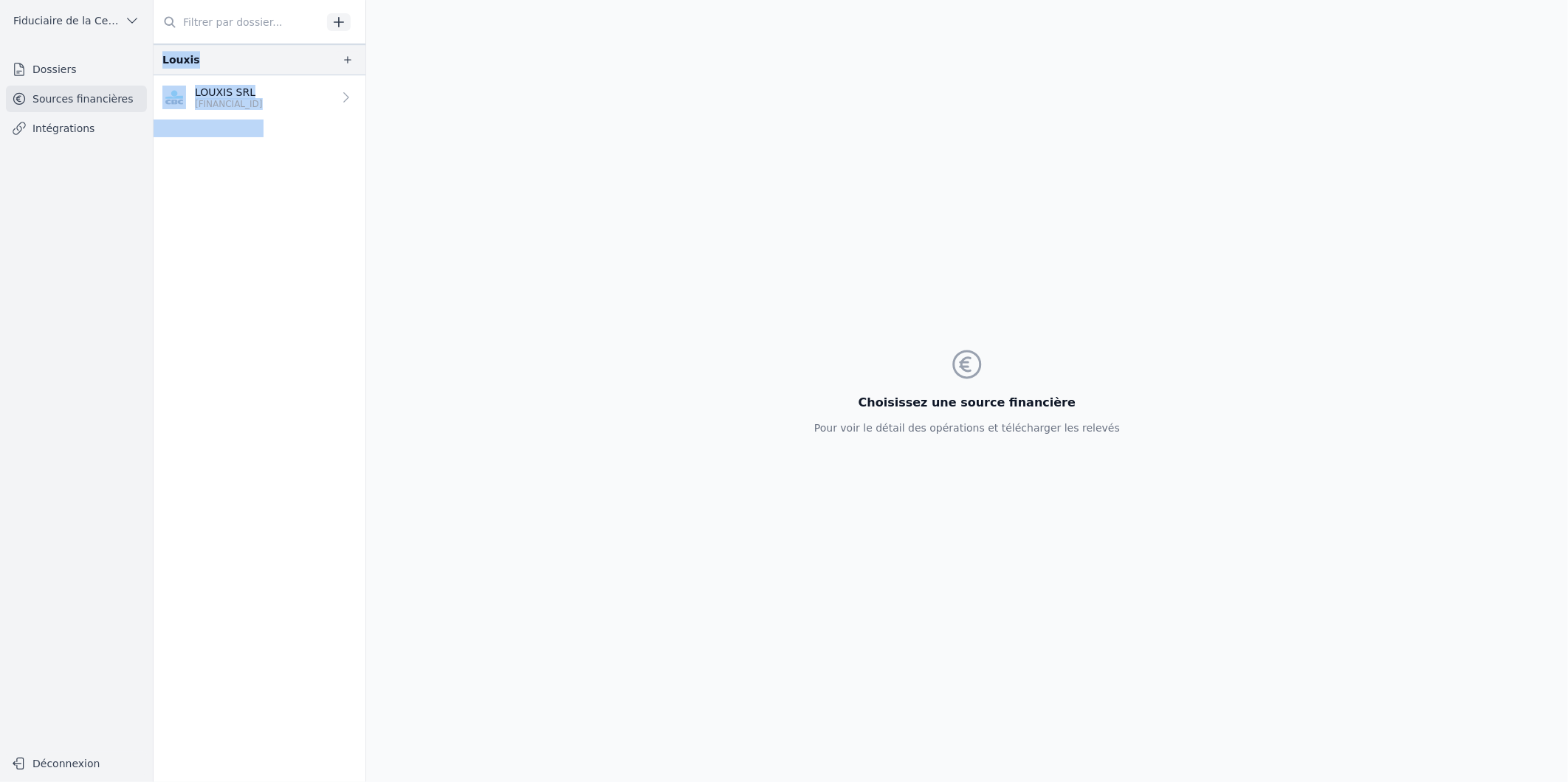
scroll to position [3035, 0]
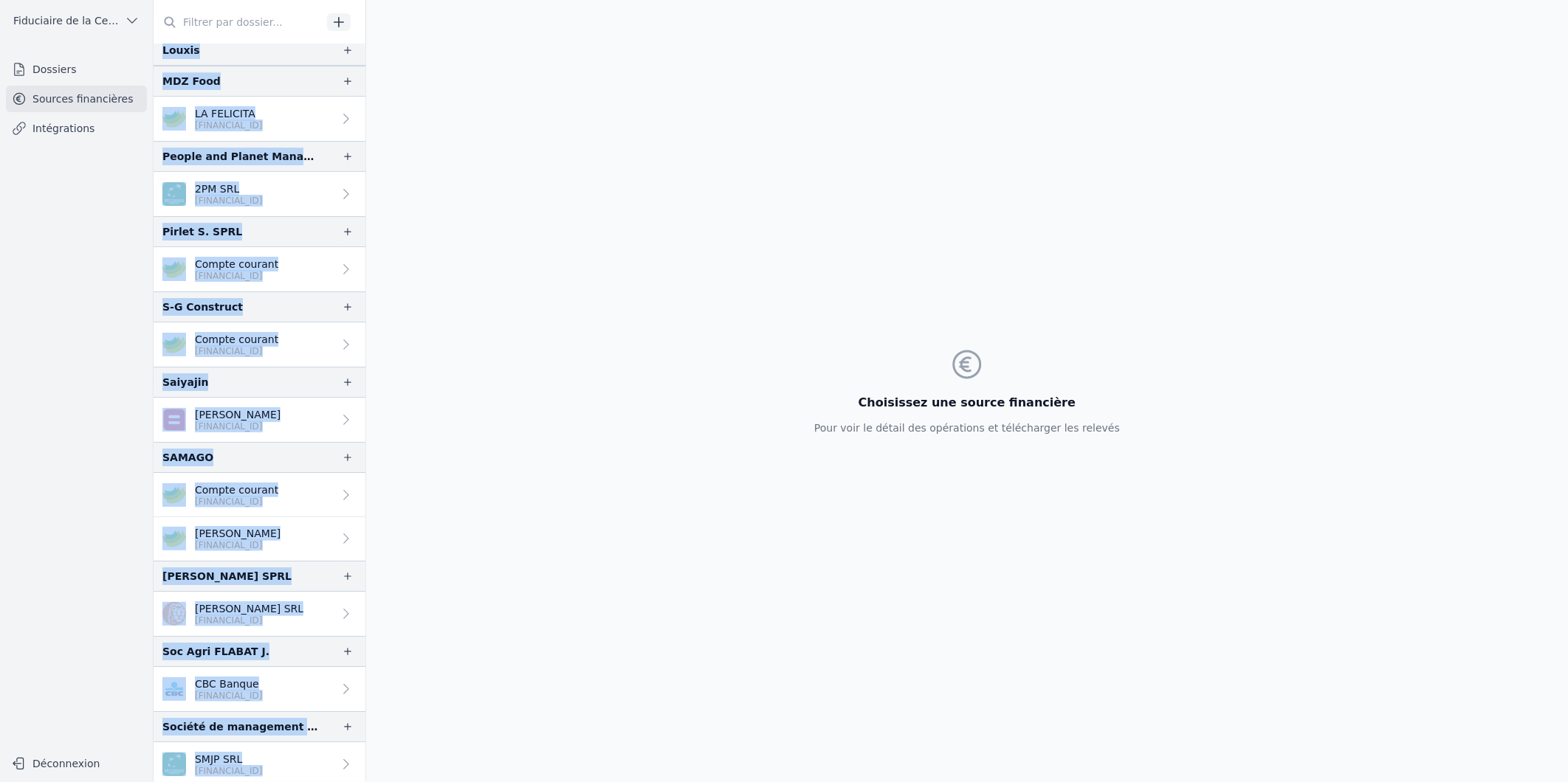
click at [252, 408] on p "Julien Grard" at bounding box center [238, 415] width 86 height 15
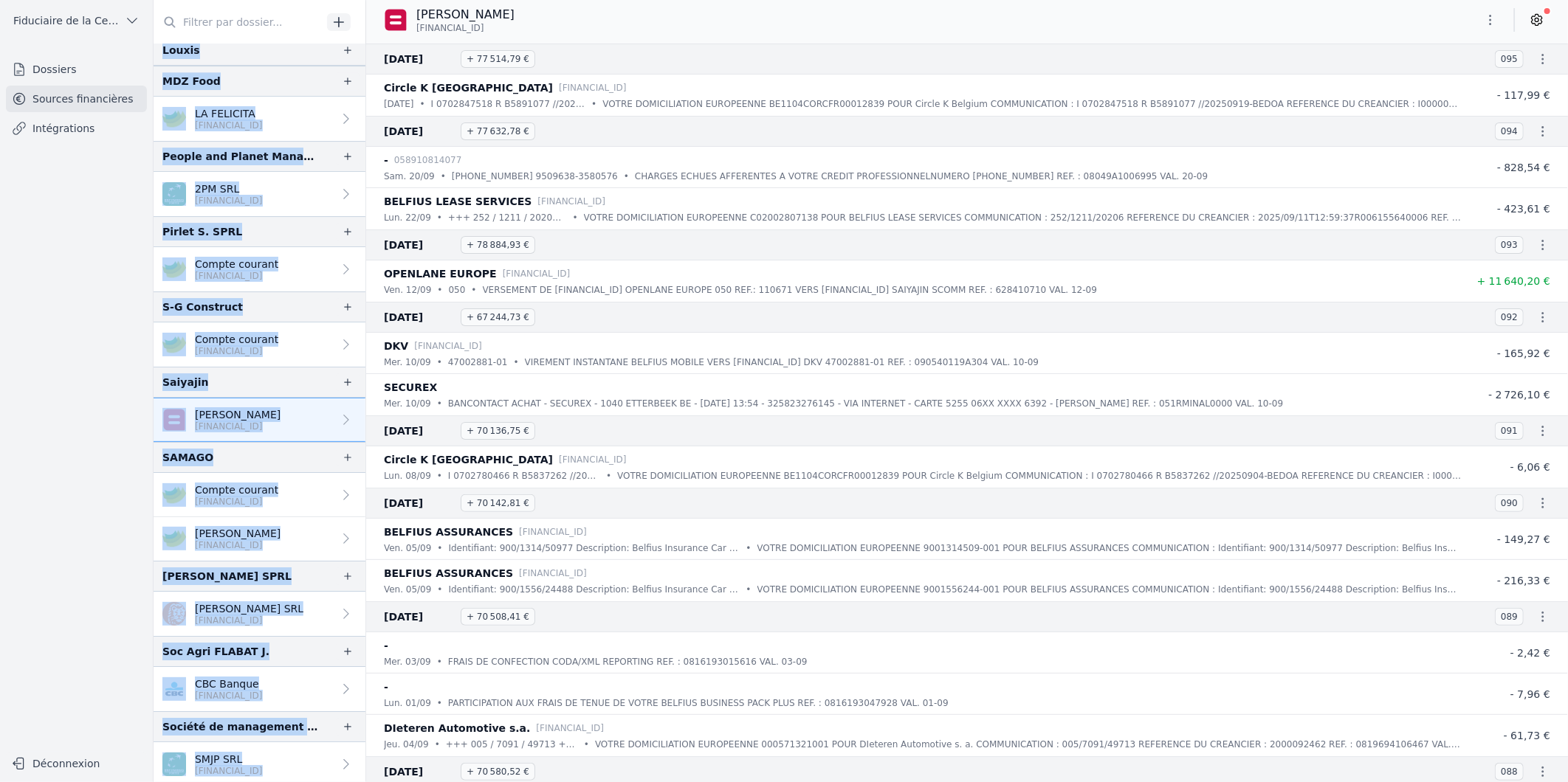
click at [297, 493] on link "Compte courant BE21 7512 1151 4503" at bounding box center [259, 495] width 212 height 45
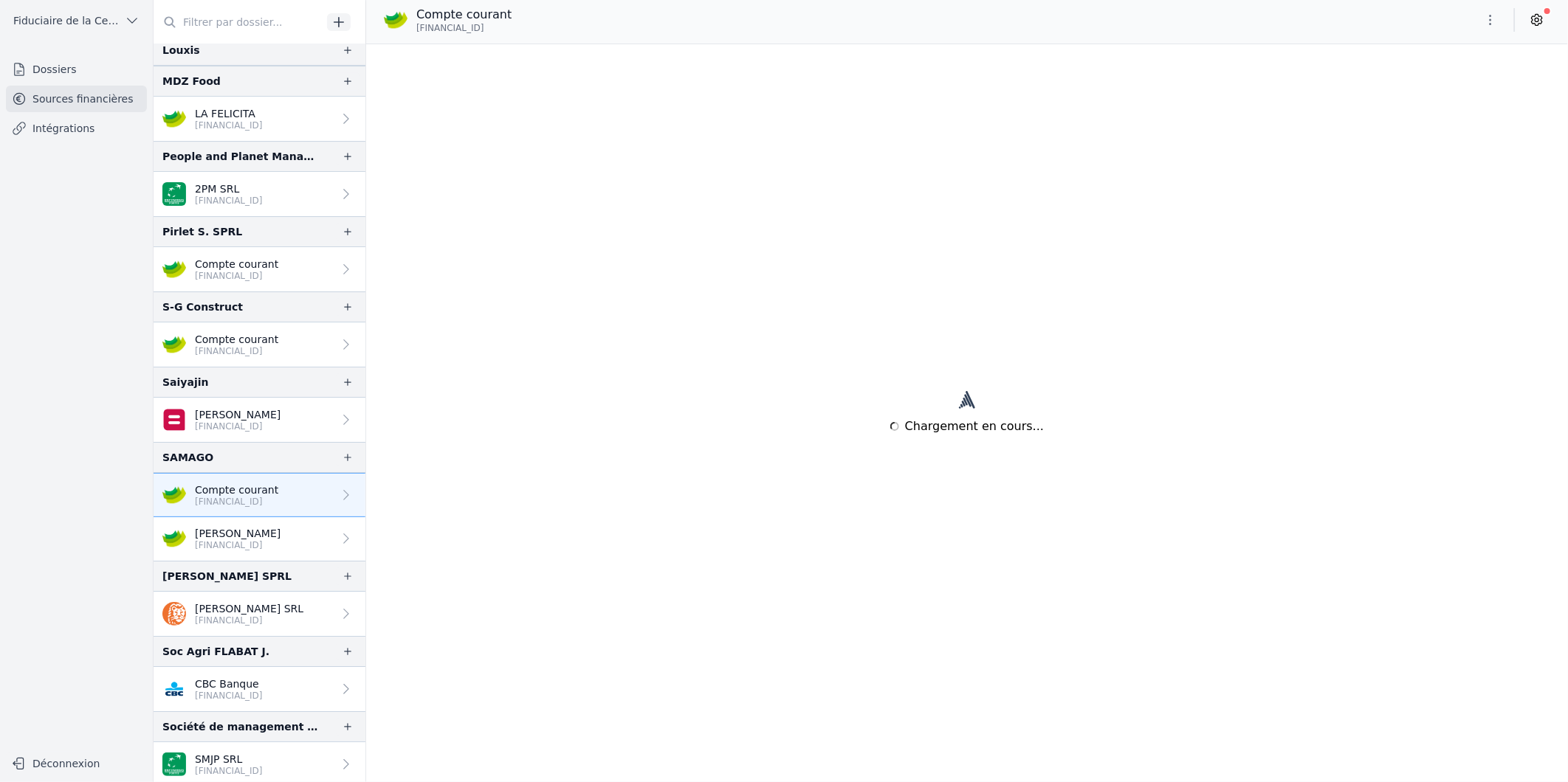
click at [238, 21] on input "text" at bounding box center [238, 21] width 169 height 26
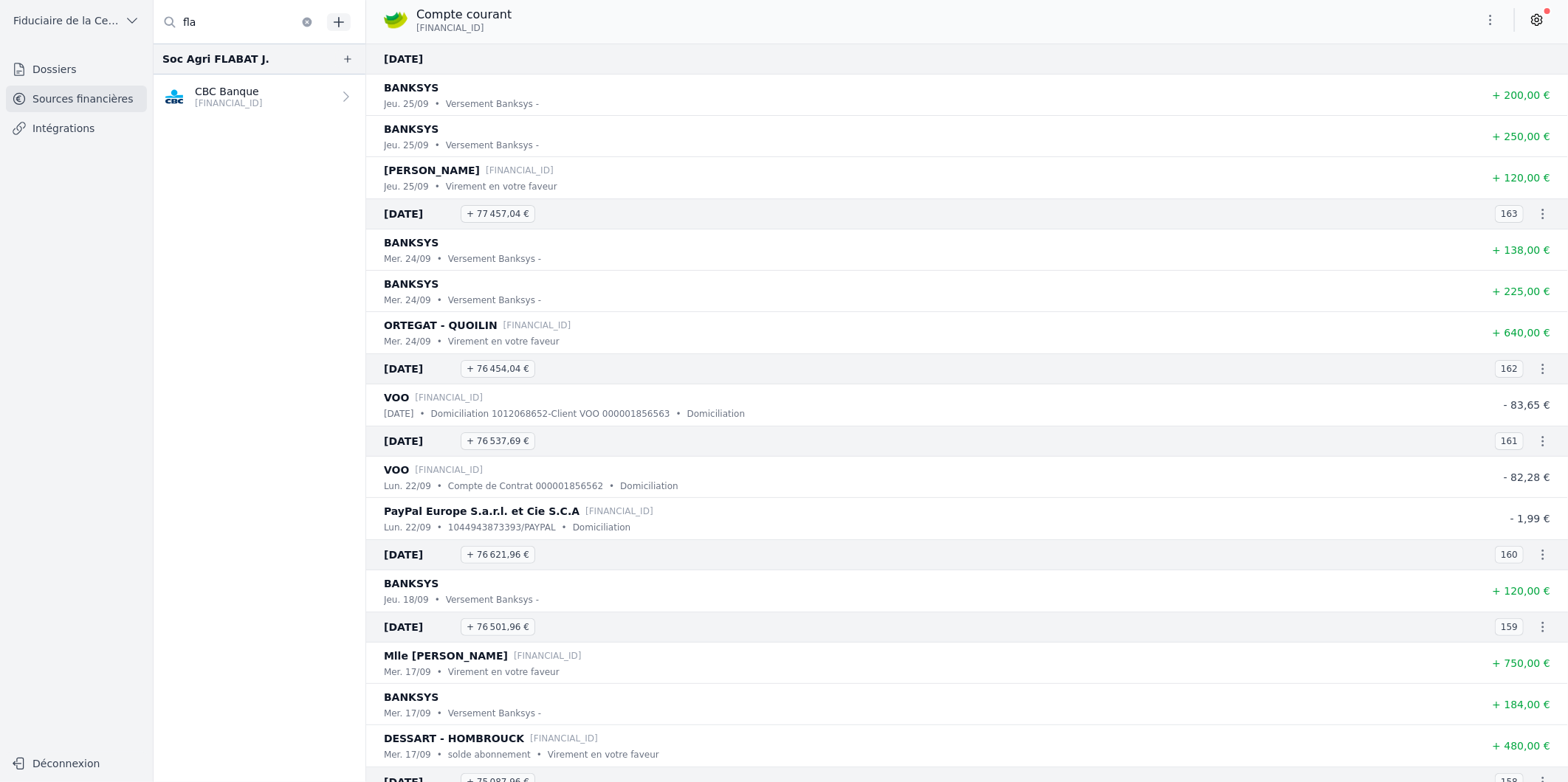
type input "fla"
click at [242, 91] on p "CBC Banque" at bounding box center [228, 91] width 68 height 15
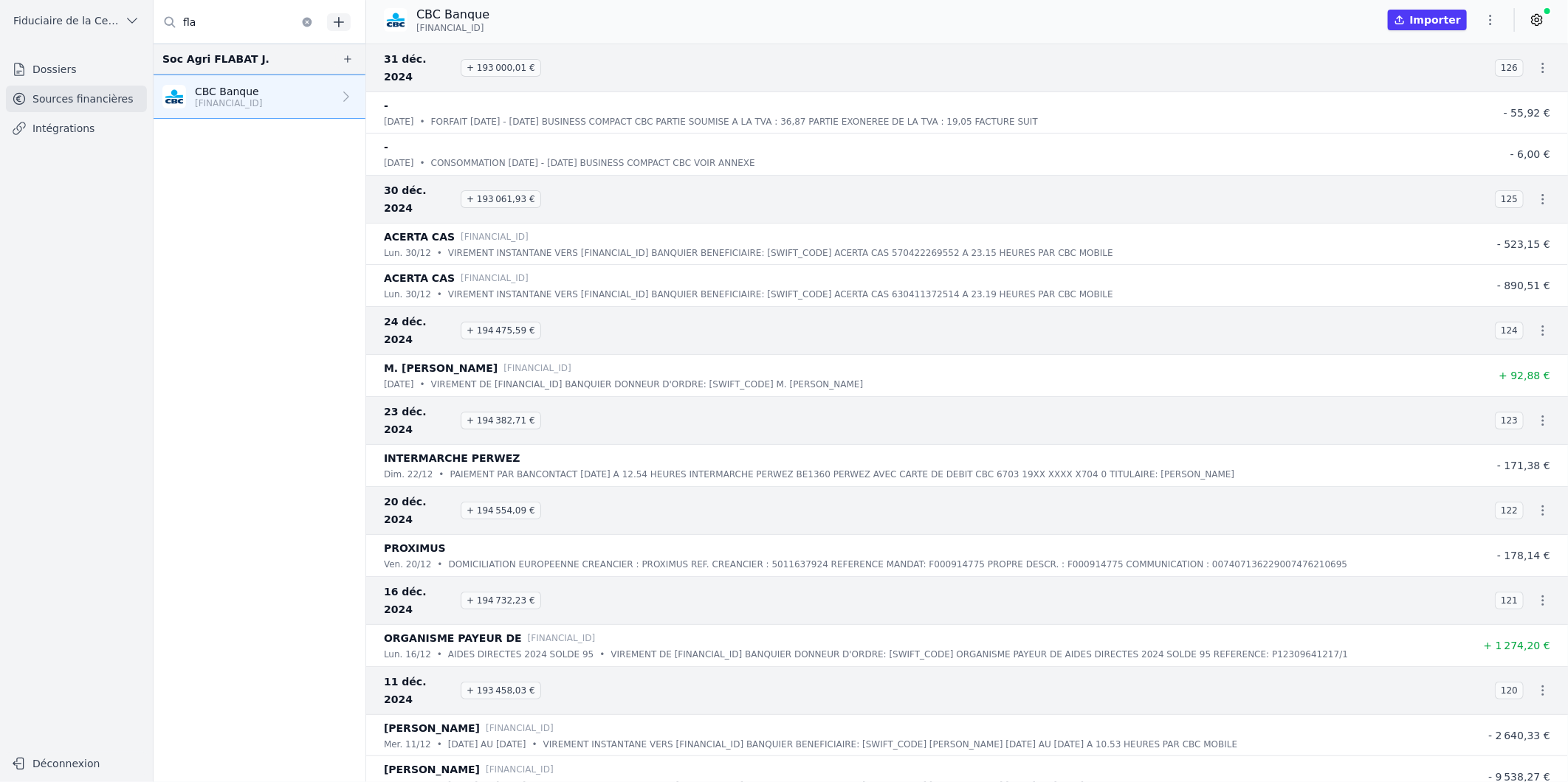
click at [1541, 16] on icon at bounding box center [1537, 21] width 10 height 11
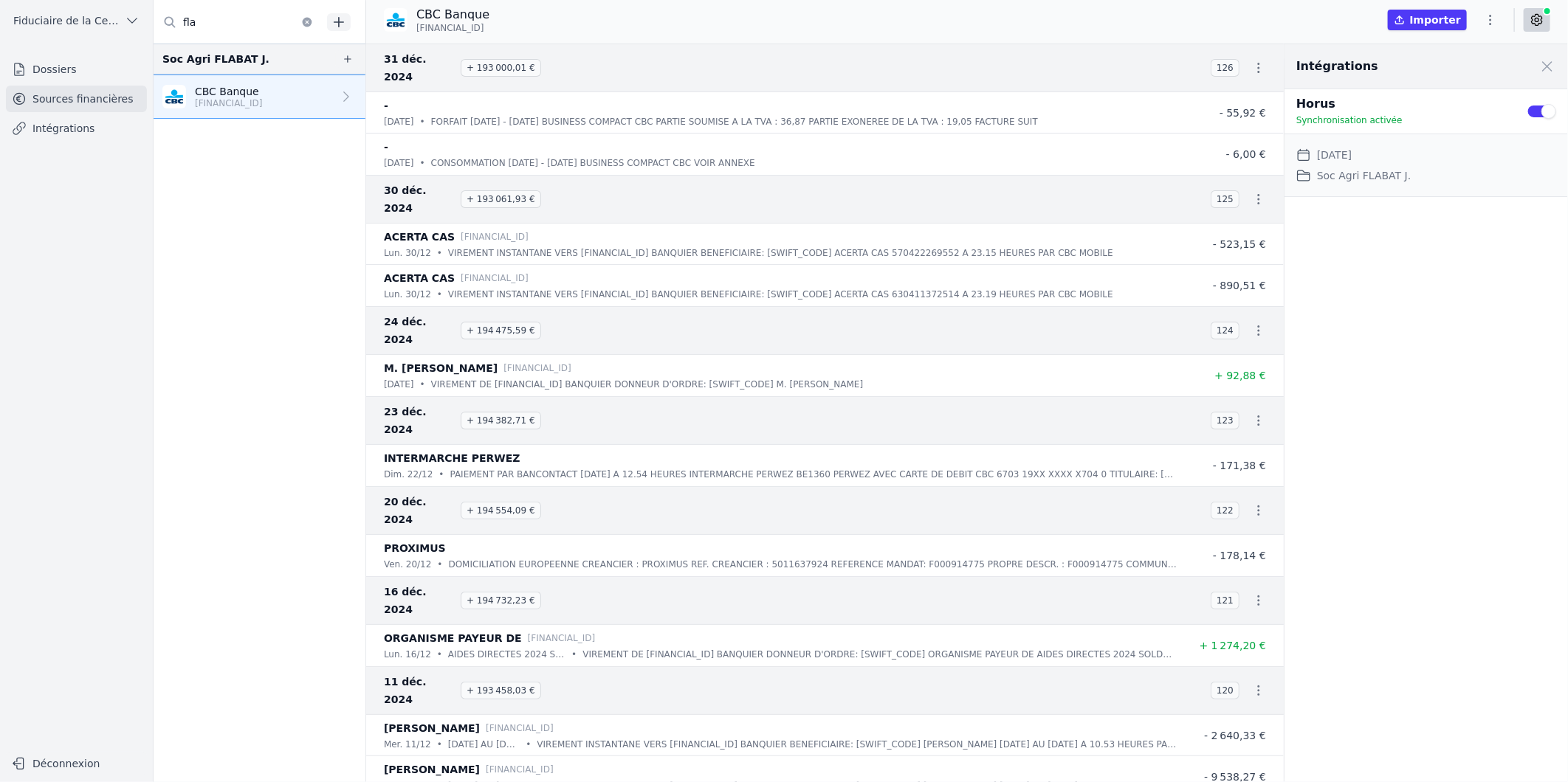
click at [1544, 17] on icon at bounding box center [1537, 20] width 15 height 15
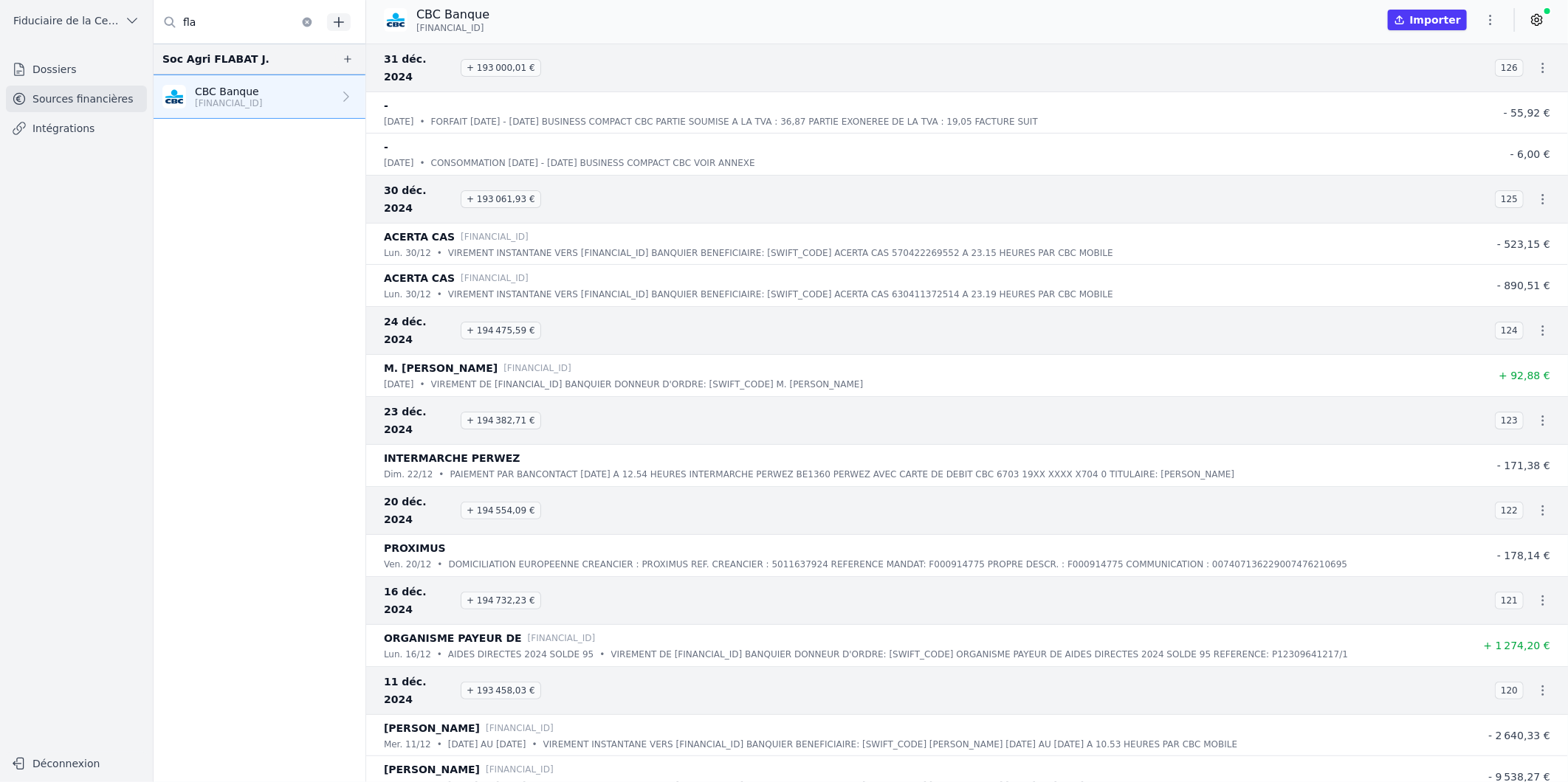
click at [1544, 17] on icon at bounding box center [1537, 20] width 15 height 15
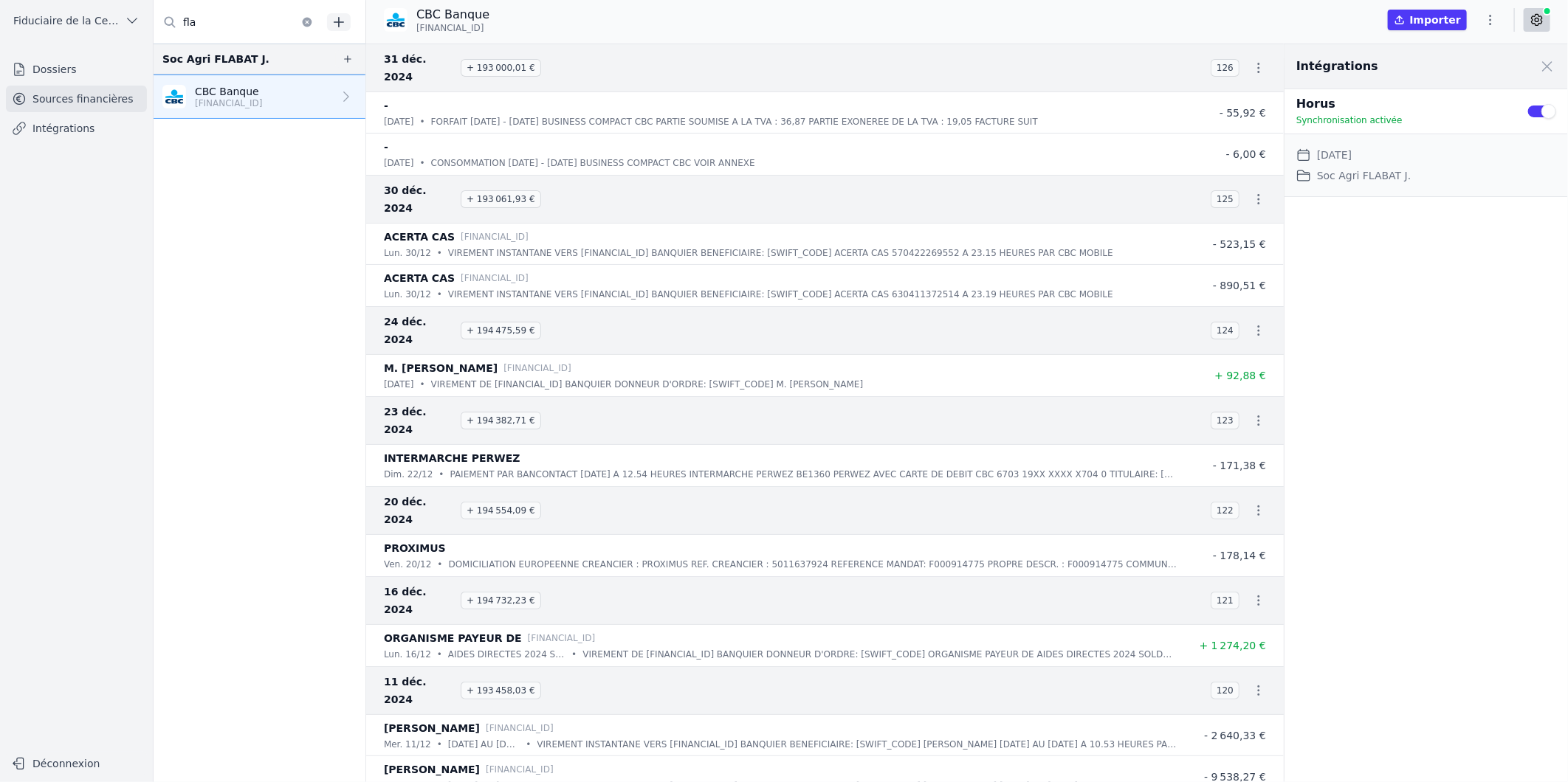
click at [1496, 21] on icon "button" at bounding box center [1490, 20] width 15 height 15
click at [1472, 78] on button "Exporter" at bounding box center [1456, 79] width 107 height 27
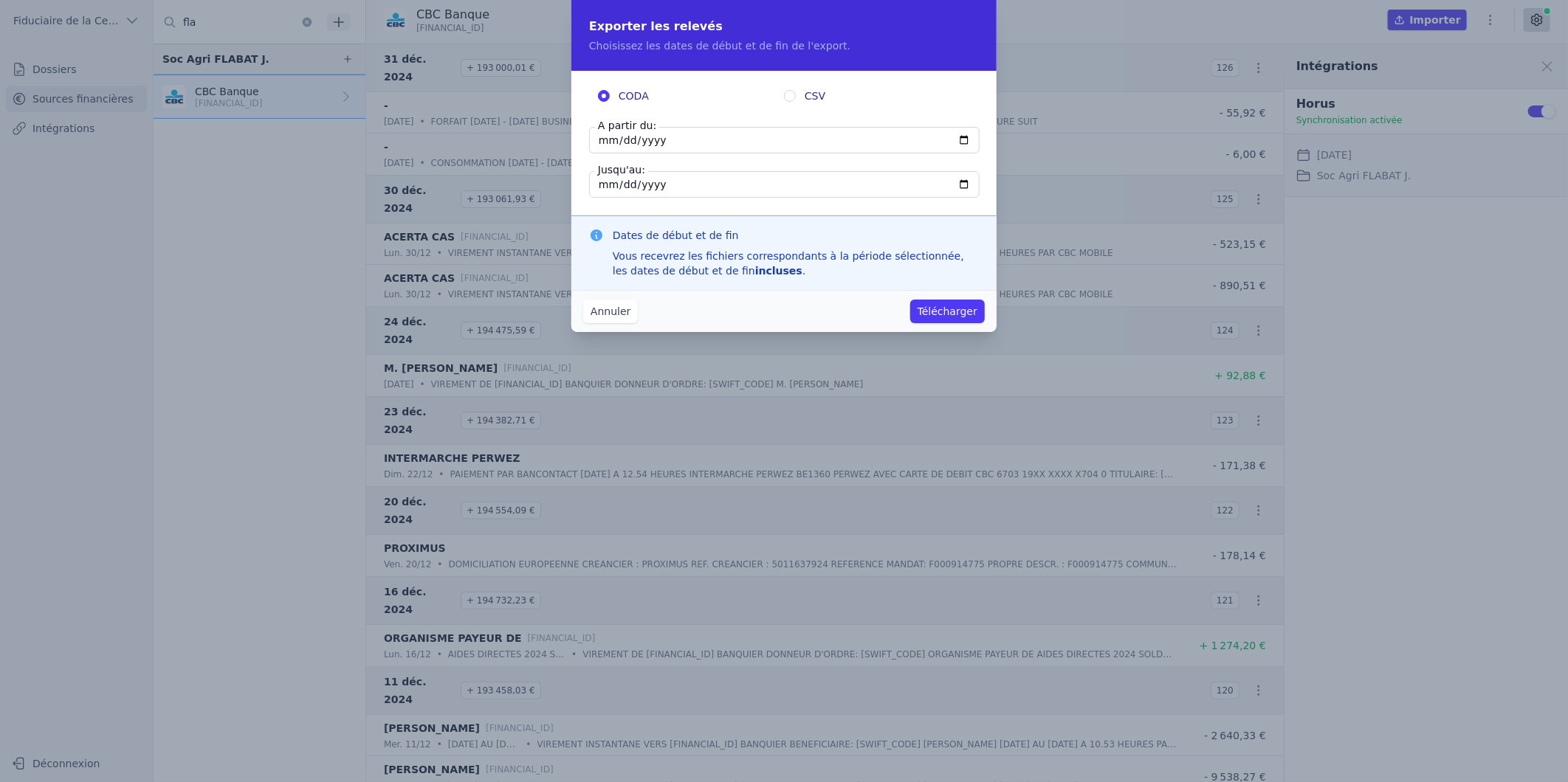
click at [972, 143] on input "2024-12-31" at bounding box center [784, 140] width 390 height 26
type input "2024-12-01"
type input "2024-01-01"
click at [951, 305] on button "Télécharger" at bounding box center [948, 312] width 75 height 24
